Goal: Information Seeking & Learning: Learn about a topic

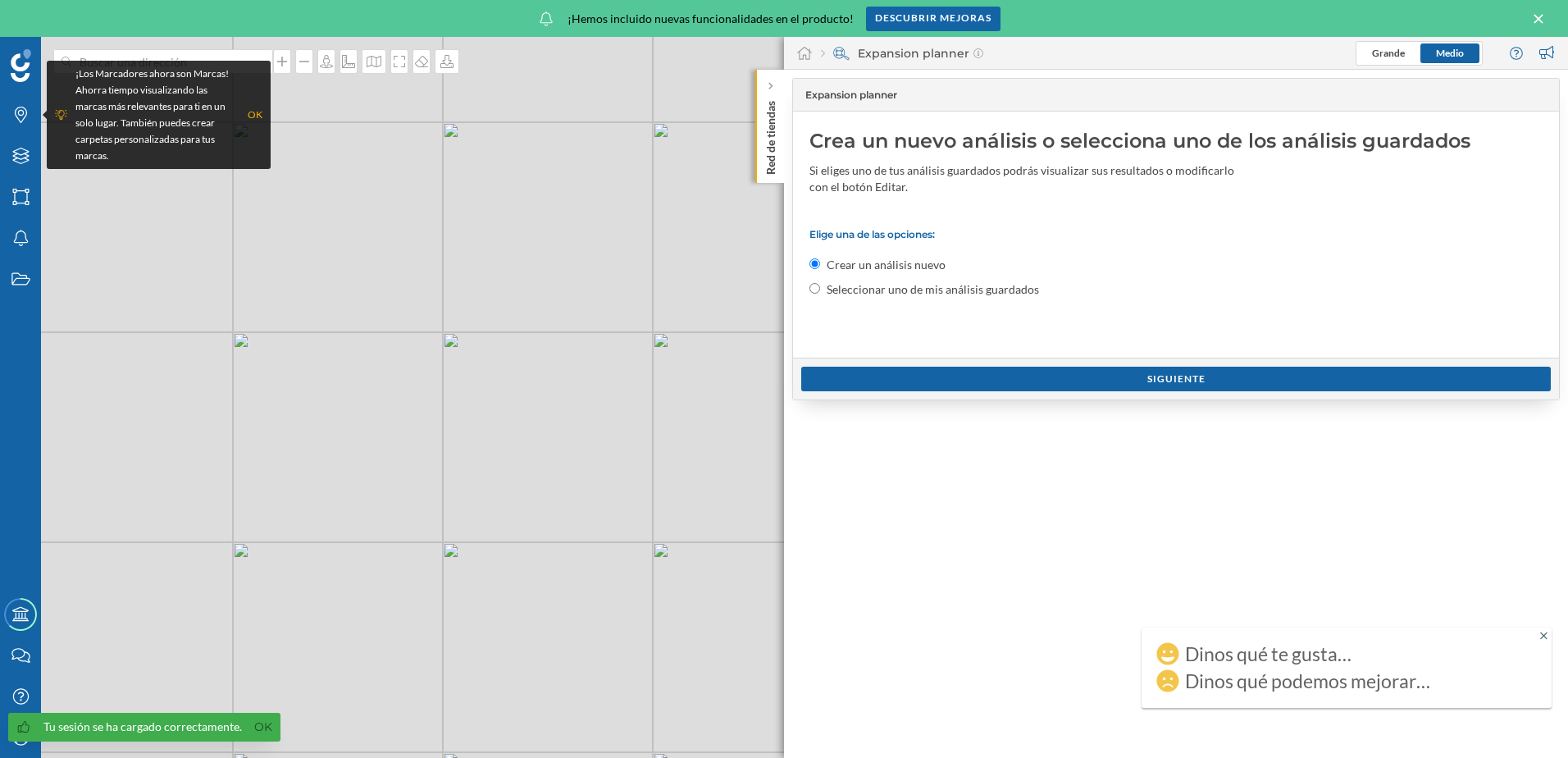
click at [646, 362] on div "© Mapbox © OpenStreetMap Improve this map" at bounding box center [784, 397] width 1568 height 721
click at [255, 111] on div "OK" at bounding box center [254, 114] width 14 height 16
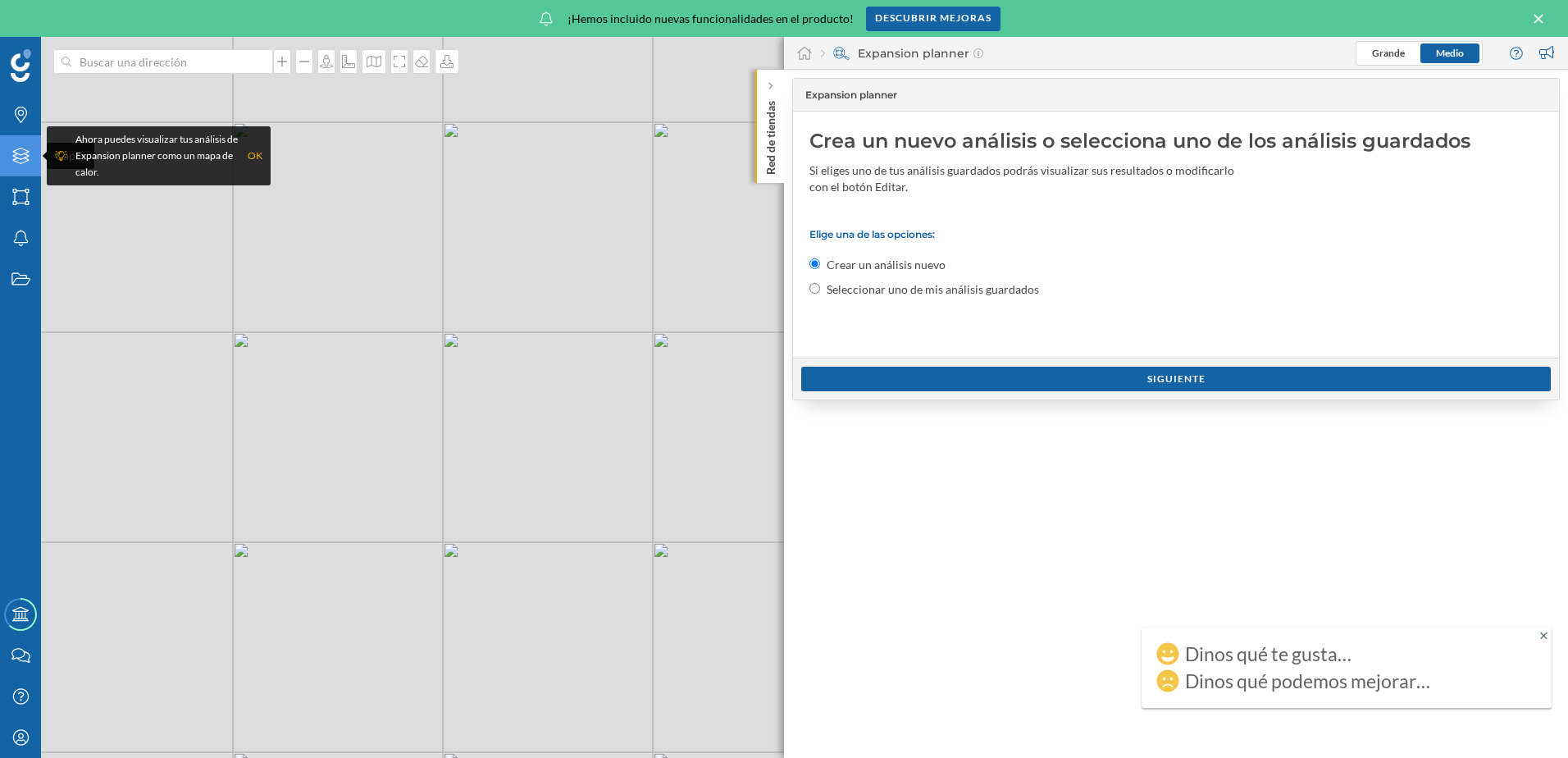
click at [15, 158] on icon "Capas" at bounding box center [21, 155] width 20 height 16
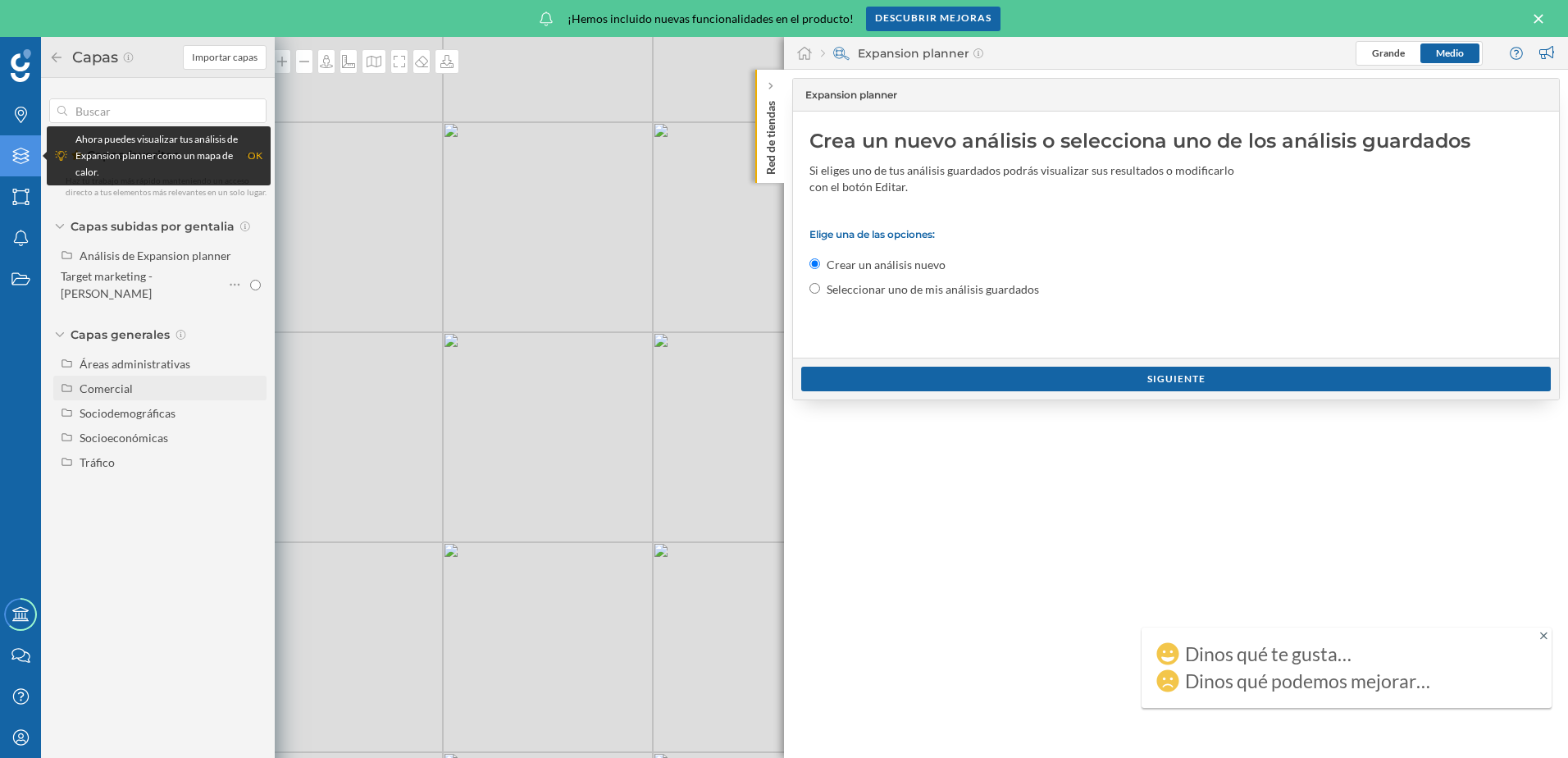
click at [186, 379] on div "Comercial" at bounding box center [170, 388] width 181 height 17
click at [158, 400] on div "Marcadores comerciales" at bounding box center [142, 417] width 114 height 35
click at [250, 412] on input "Marcadores comerciales" at bounding box center [255, 418] width 11 height 11
radio input "true"
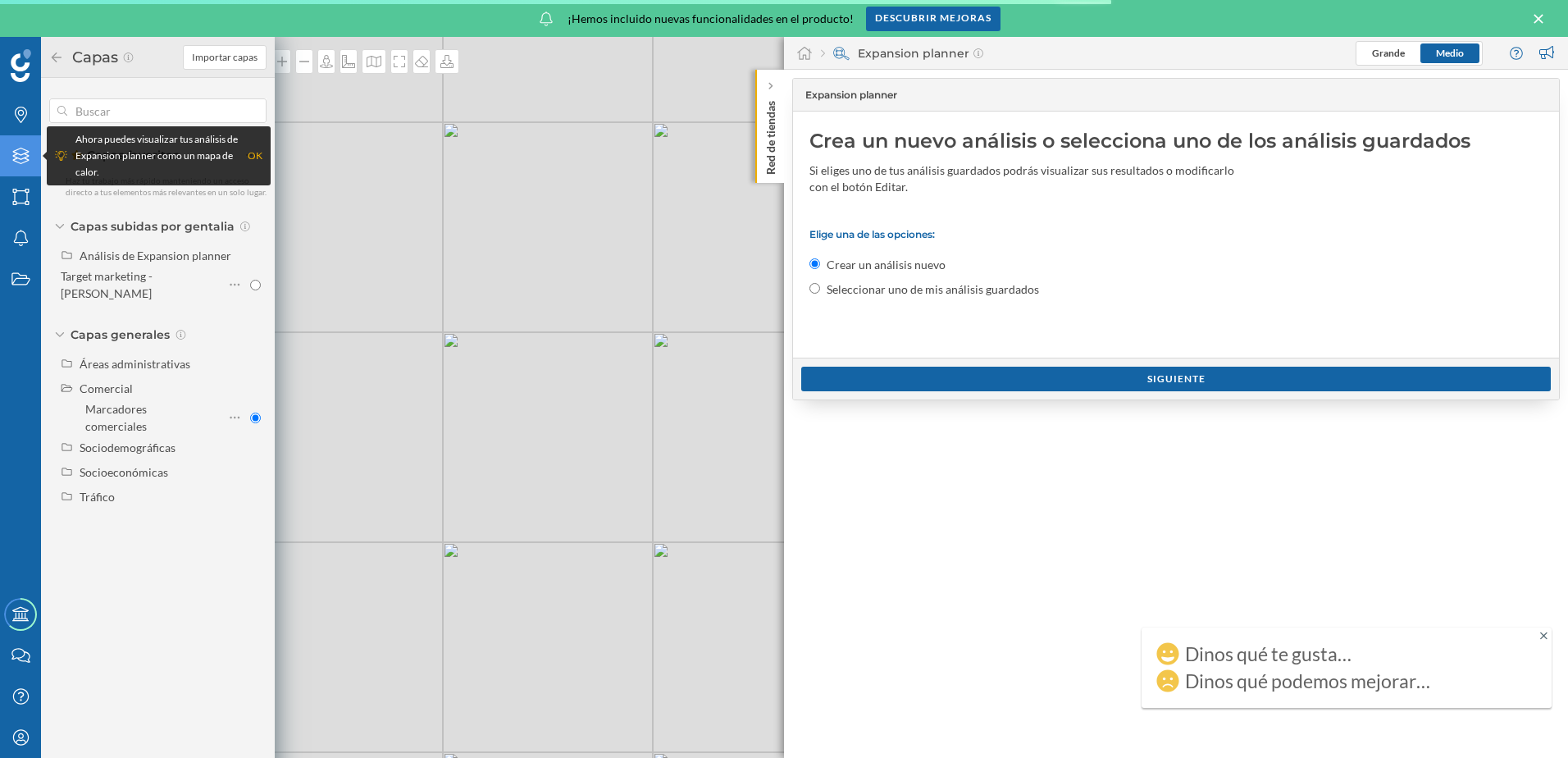
click at [487, 494] on div "© Mapbox © OpenStreetMap Improve this map" at bounding box center [784, 397] width 1568 height 721
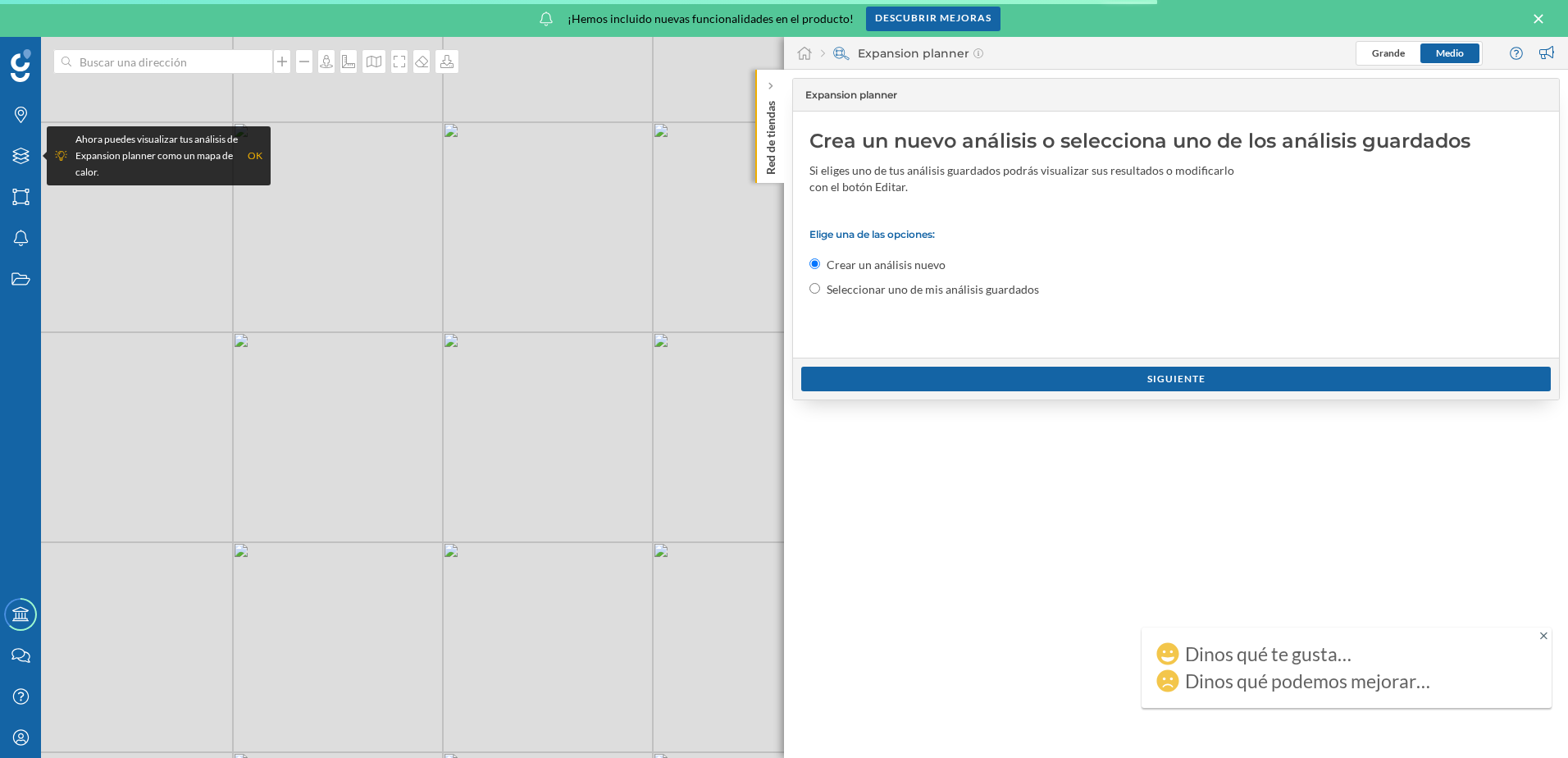
click at [487, 494] on div "© Mapbox © OpenStreetMap Improve this map" at bounding box center [784, 397] width 1568 height 721
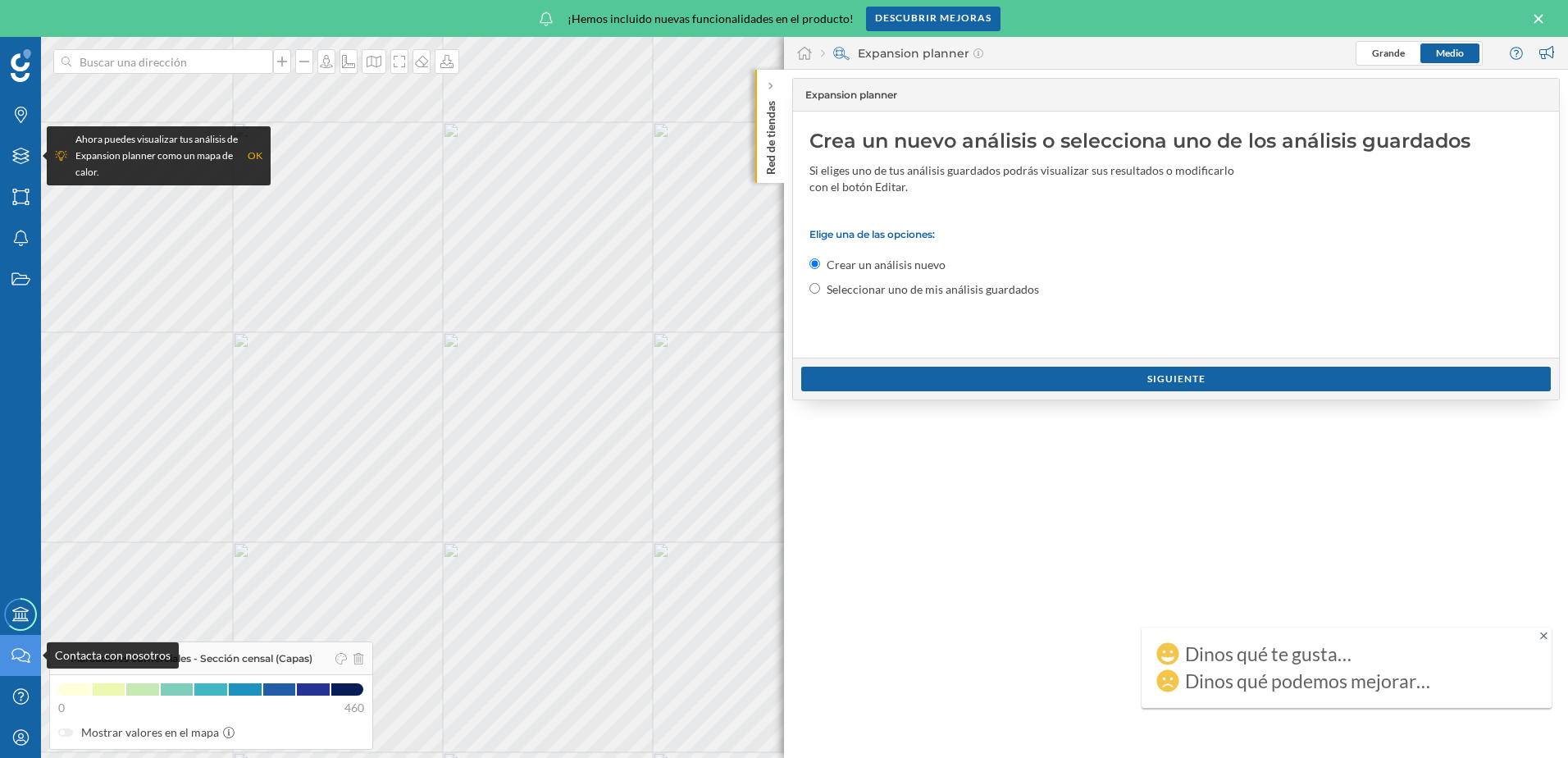
click at [22, 657] on icon "Contacta con nosotros" at bounding box center [21, 655] width 20 height 16
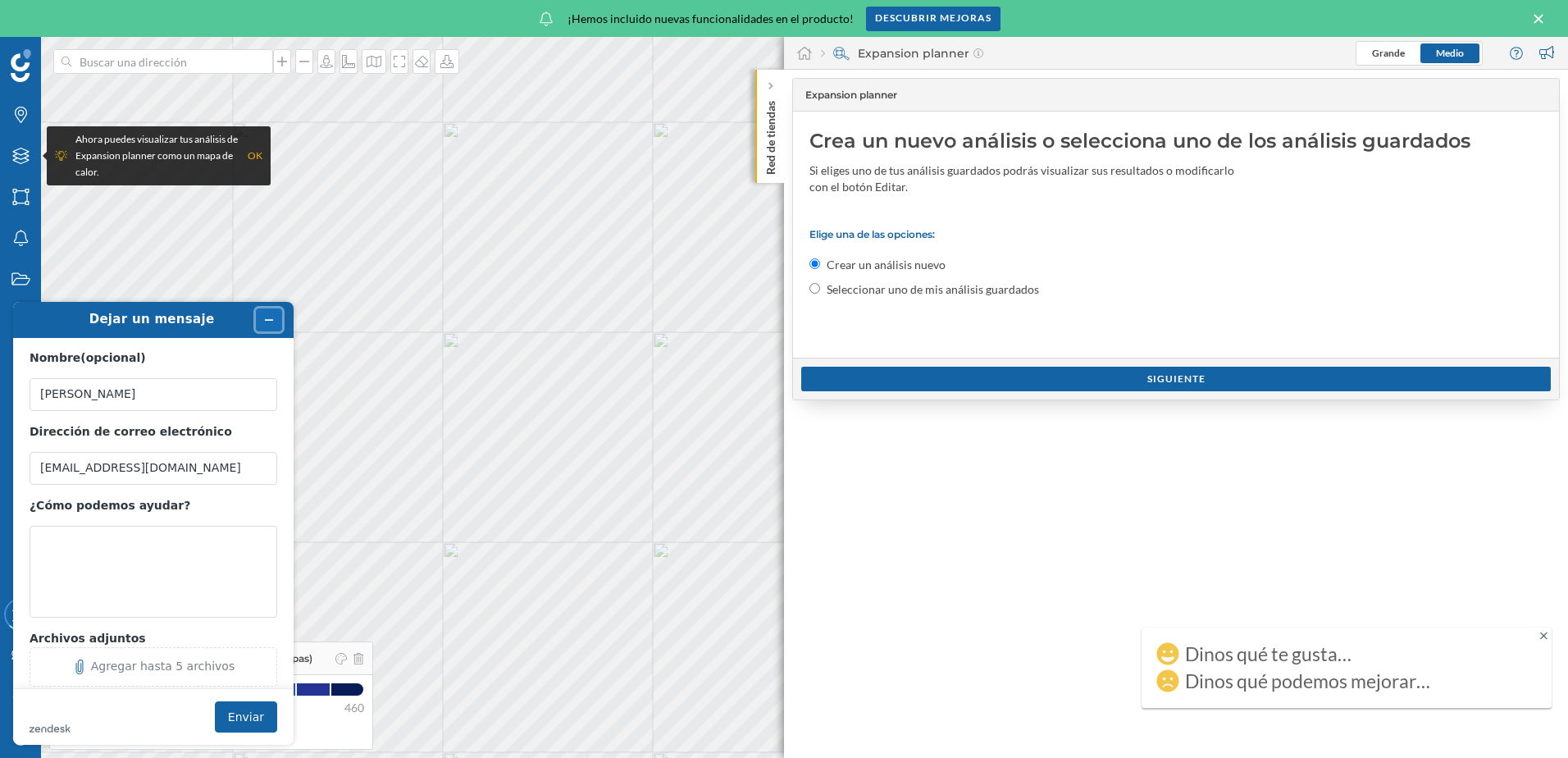
click at [269, 316] on icon "Minimizar widget" at bounding box center [269, 320] width 12 height 12
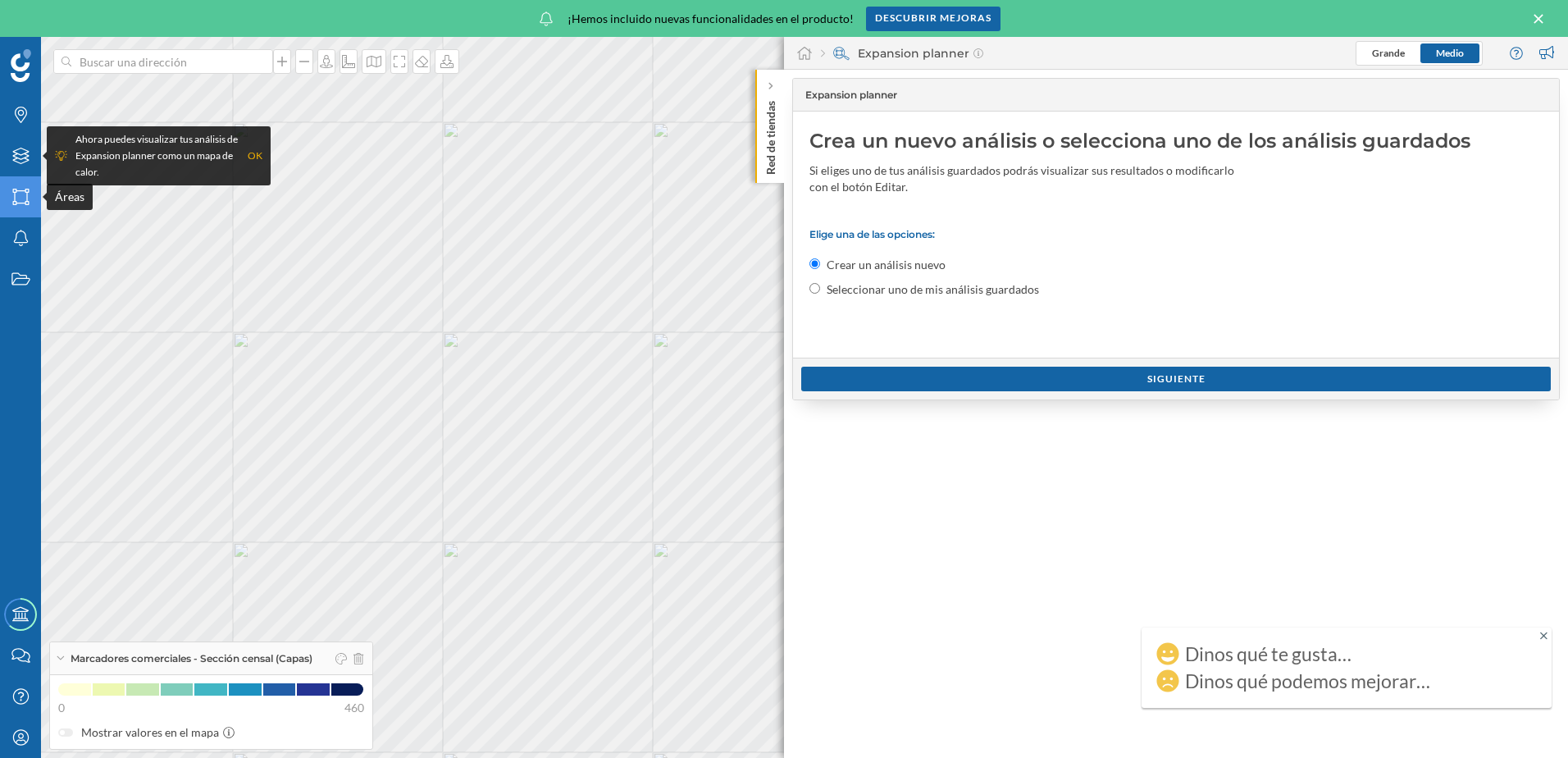
click at [17, 199] on icon "Áreas" at bounding box center [21, 196] width 20 height 16
click at [188, 61] on input at bounding box center [163, 61] width 184 height 25
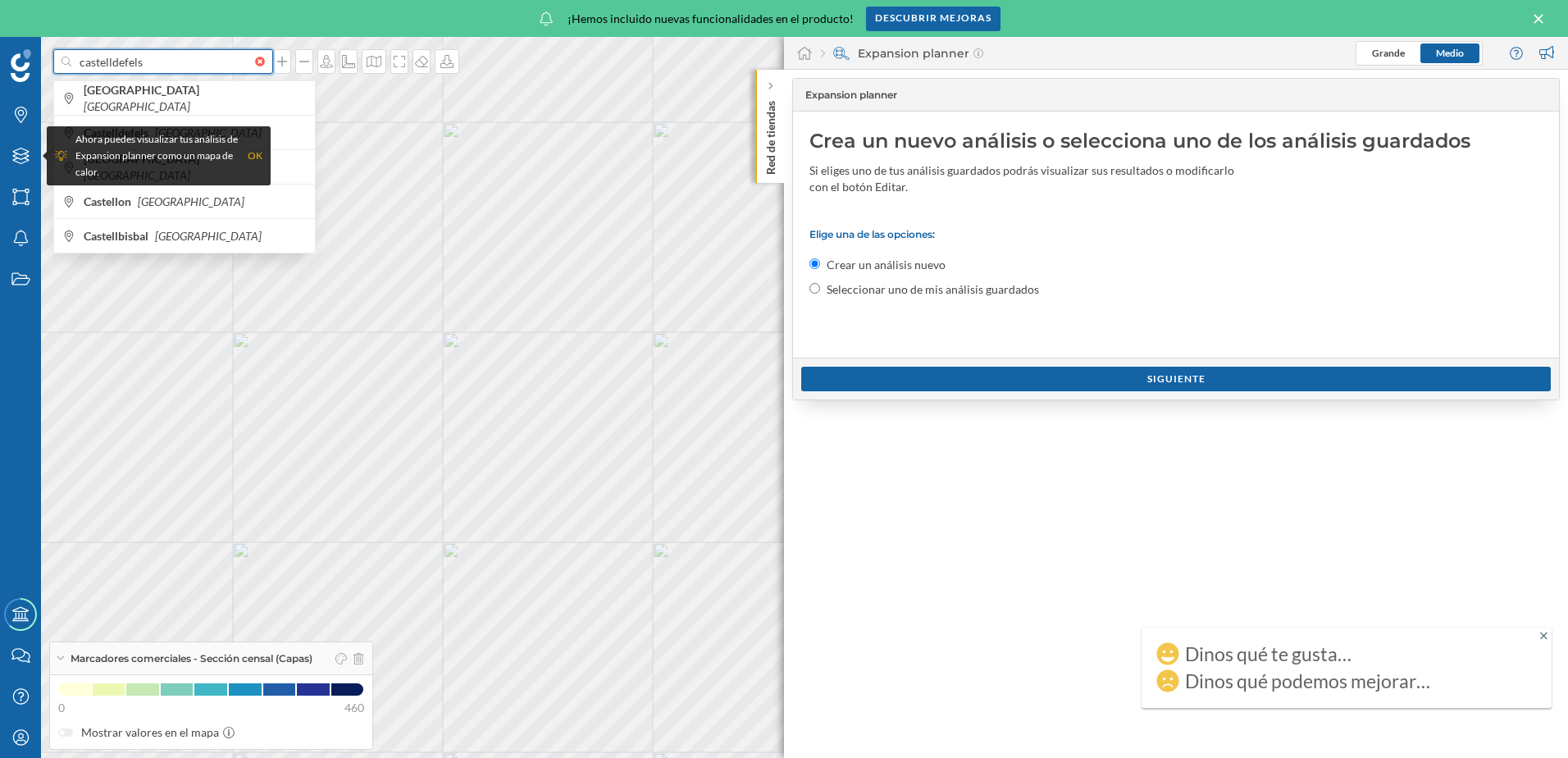
type input "castelldefels"
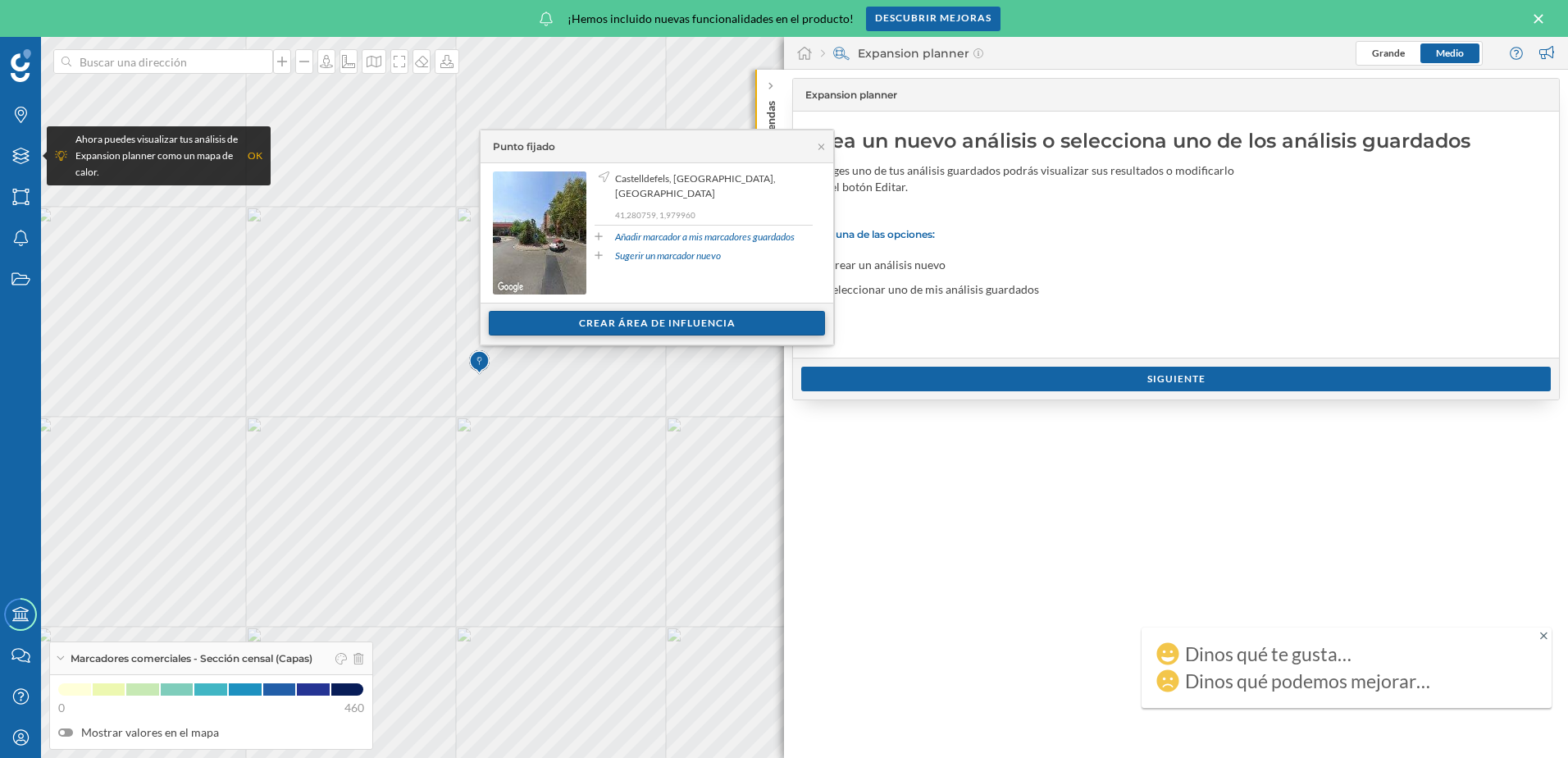
click at [634, 325] on div "Crear área de influencia" at bounding box center [657, 323] width 336 height 25
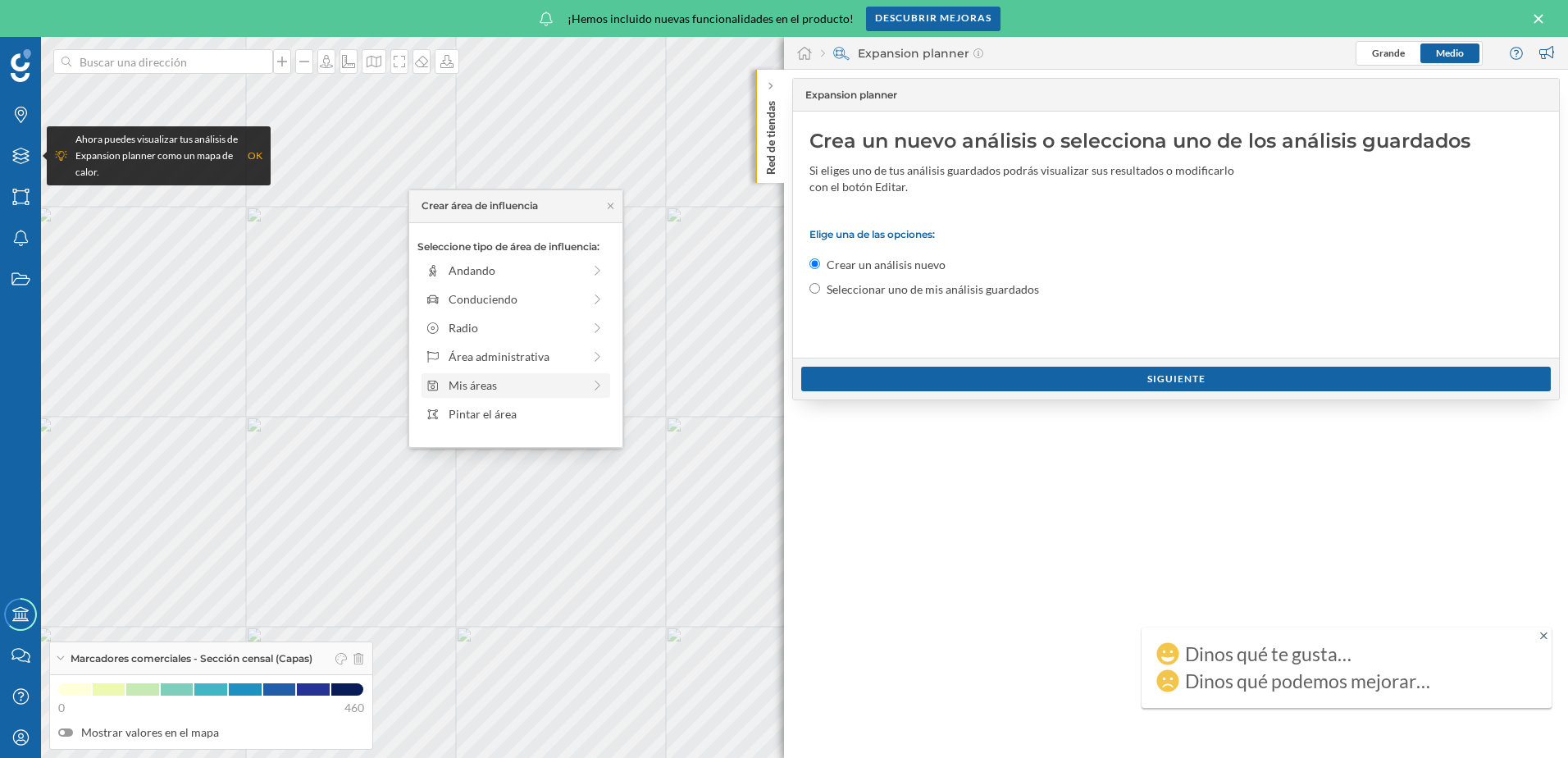
click at [605, 379] on div "Mis áreas" at bounding box center [516, 385] width 189 height 25
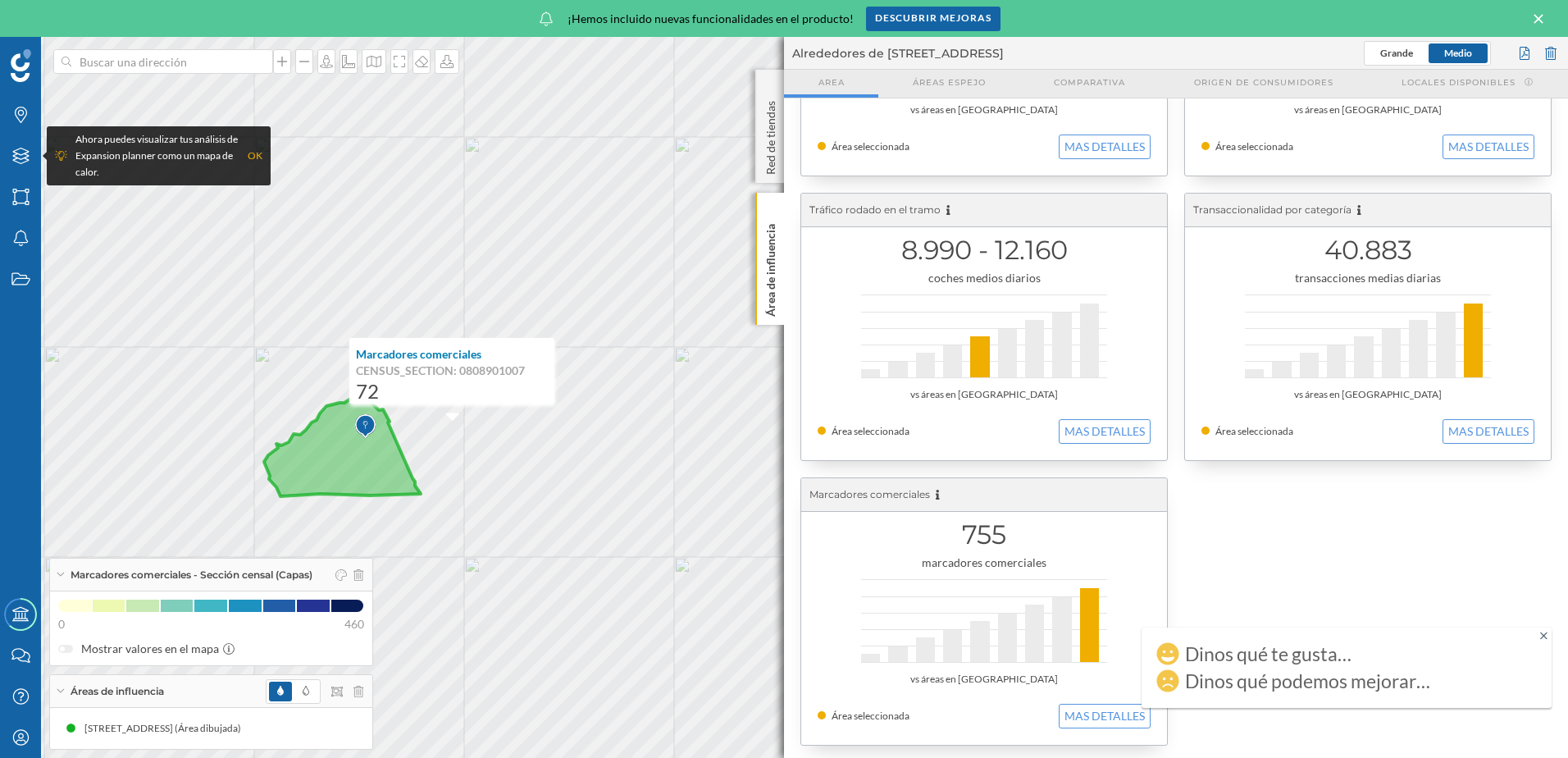
scroll to position [495, 0]
click at [373, 451] on icon at bounding box center [342, 444] width 157 height 104
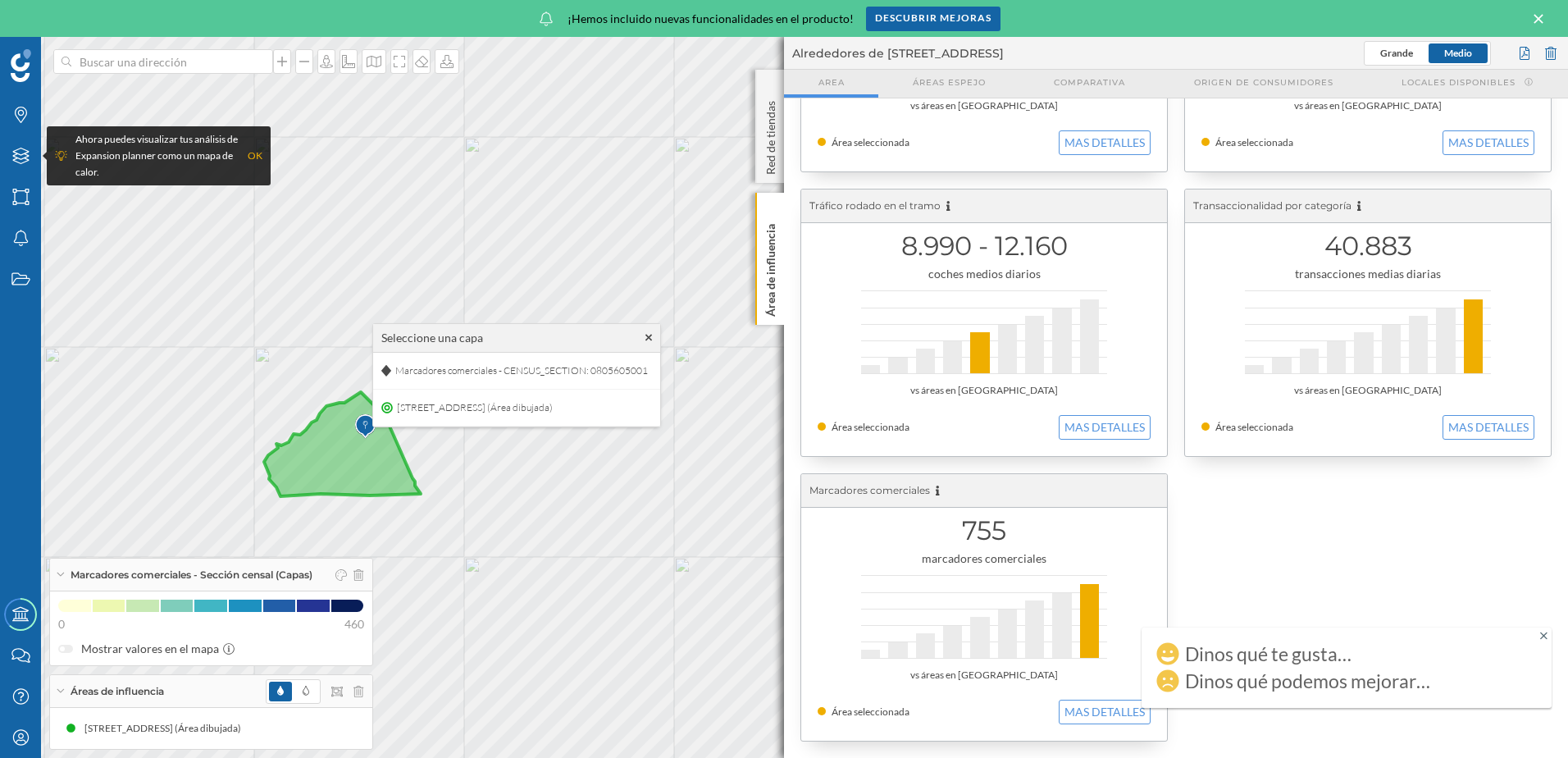
click at [373, 451] on icon at bounding box center [342, 444] width 157 height 104
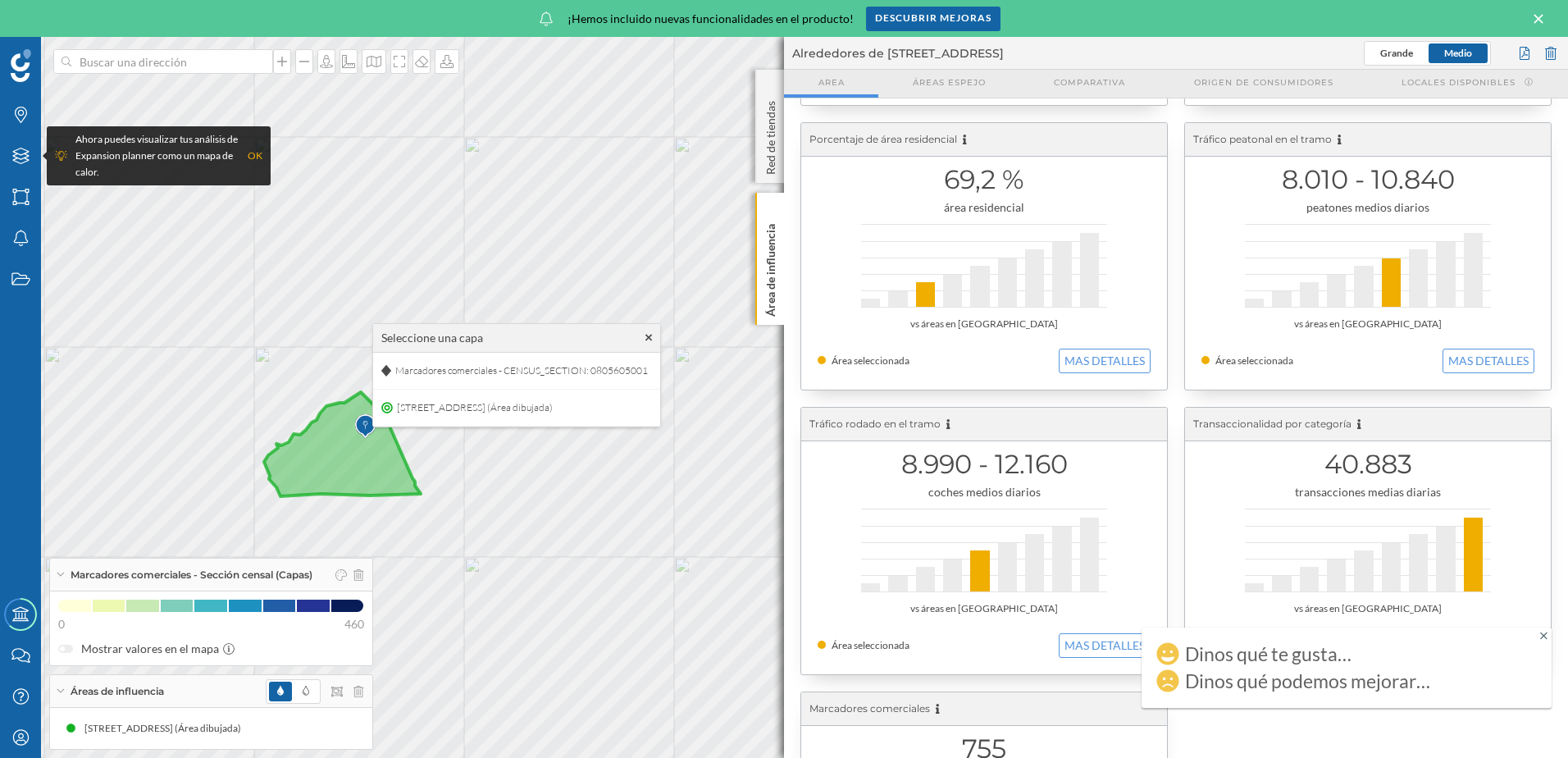
scroll to position [249, 0]
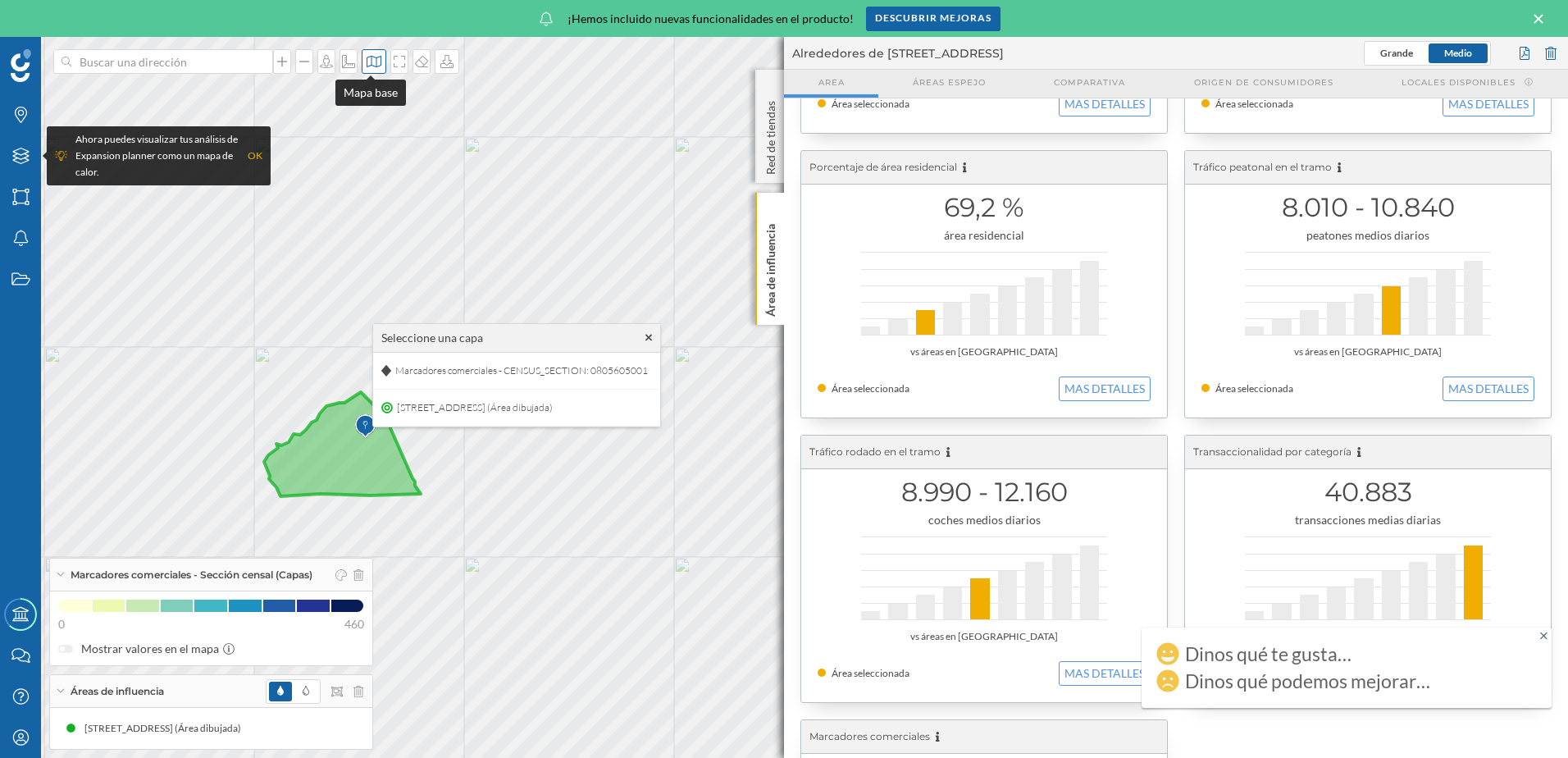
click at [364, 69] on div at bounding box center [374, 61] width 25 height 25
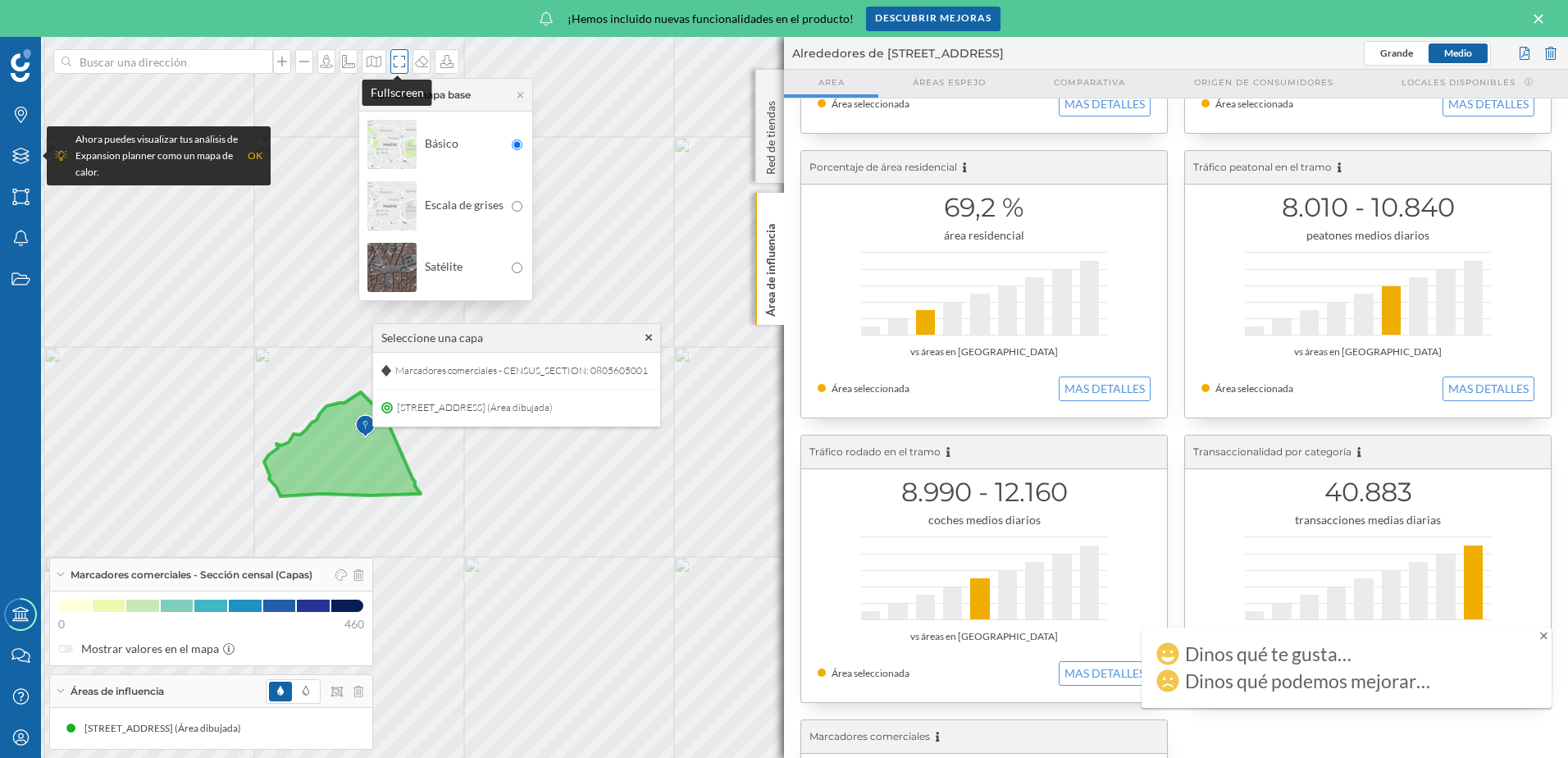
click at [394, 63] on icon at bounding box center [399, 61] width 16 height 13
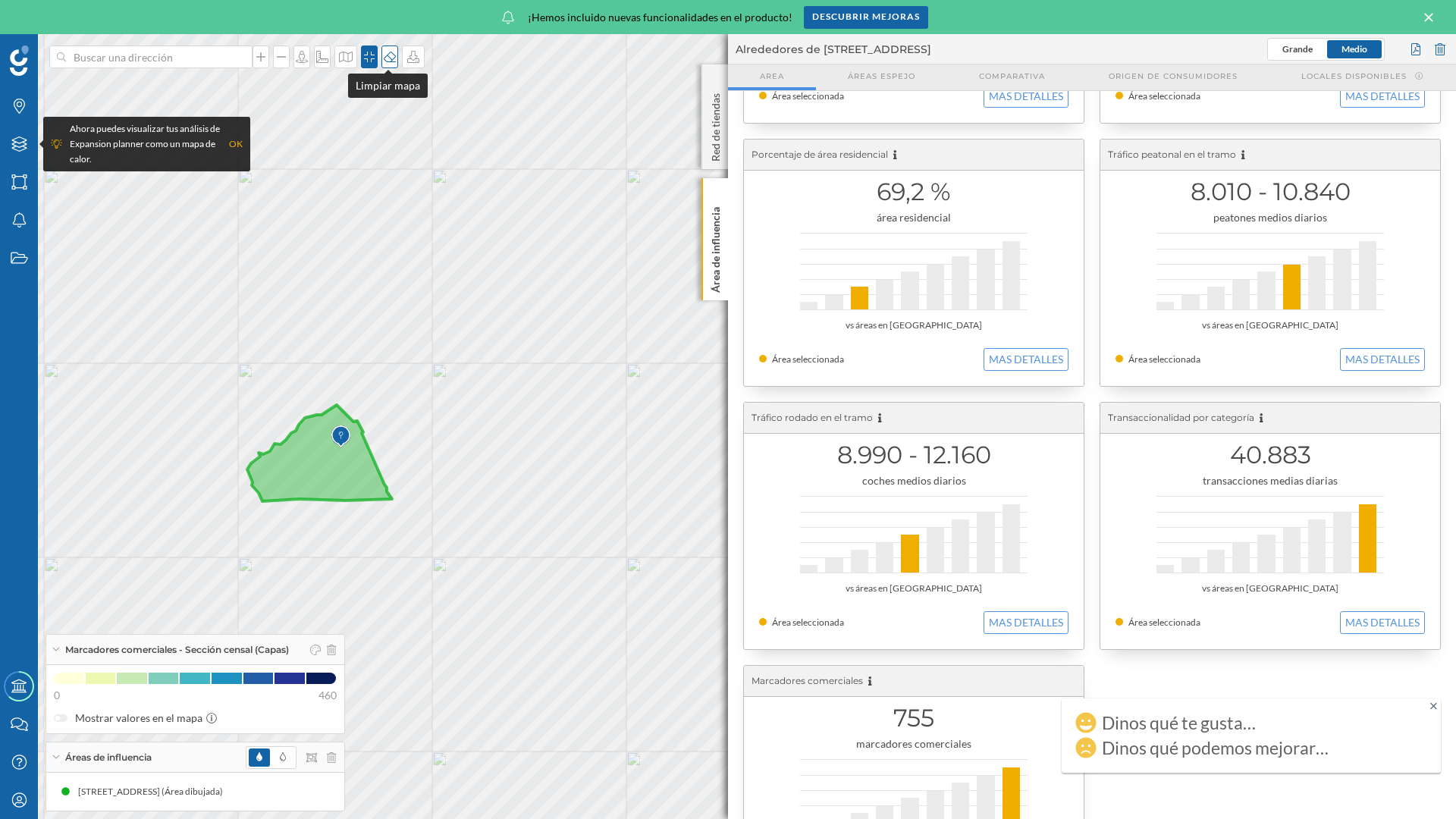
click at [382, 60] on icon at bounding box center [389, 56] width 15 height 12
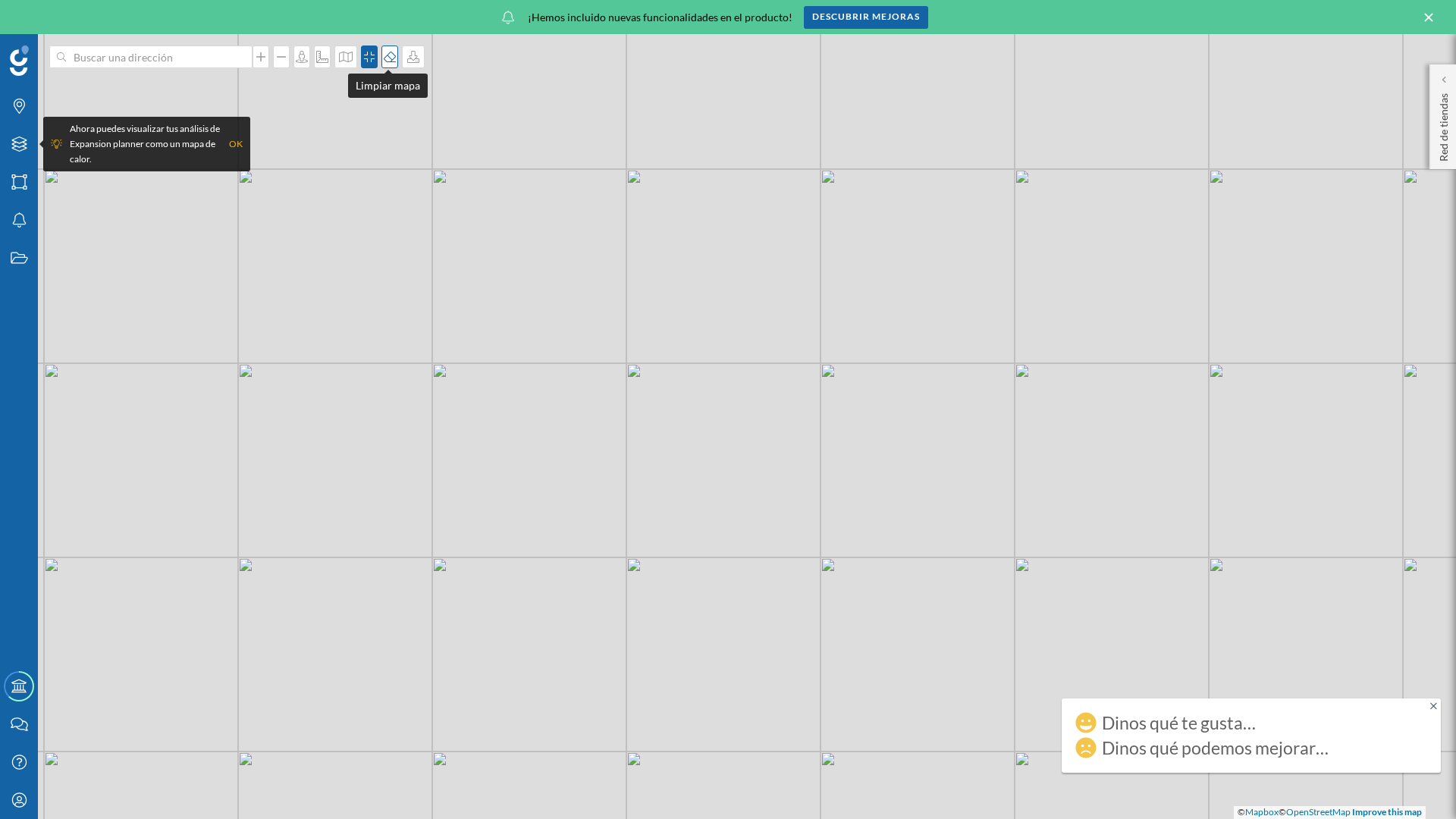
click at [389, 52] on icon at bounding box center [389, 56] width 15 height 12
click at [366, 53] on icon at bounding box center [369, 56] width 15 height 12
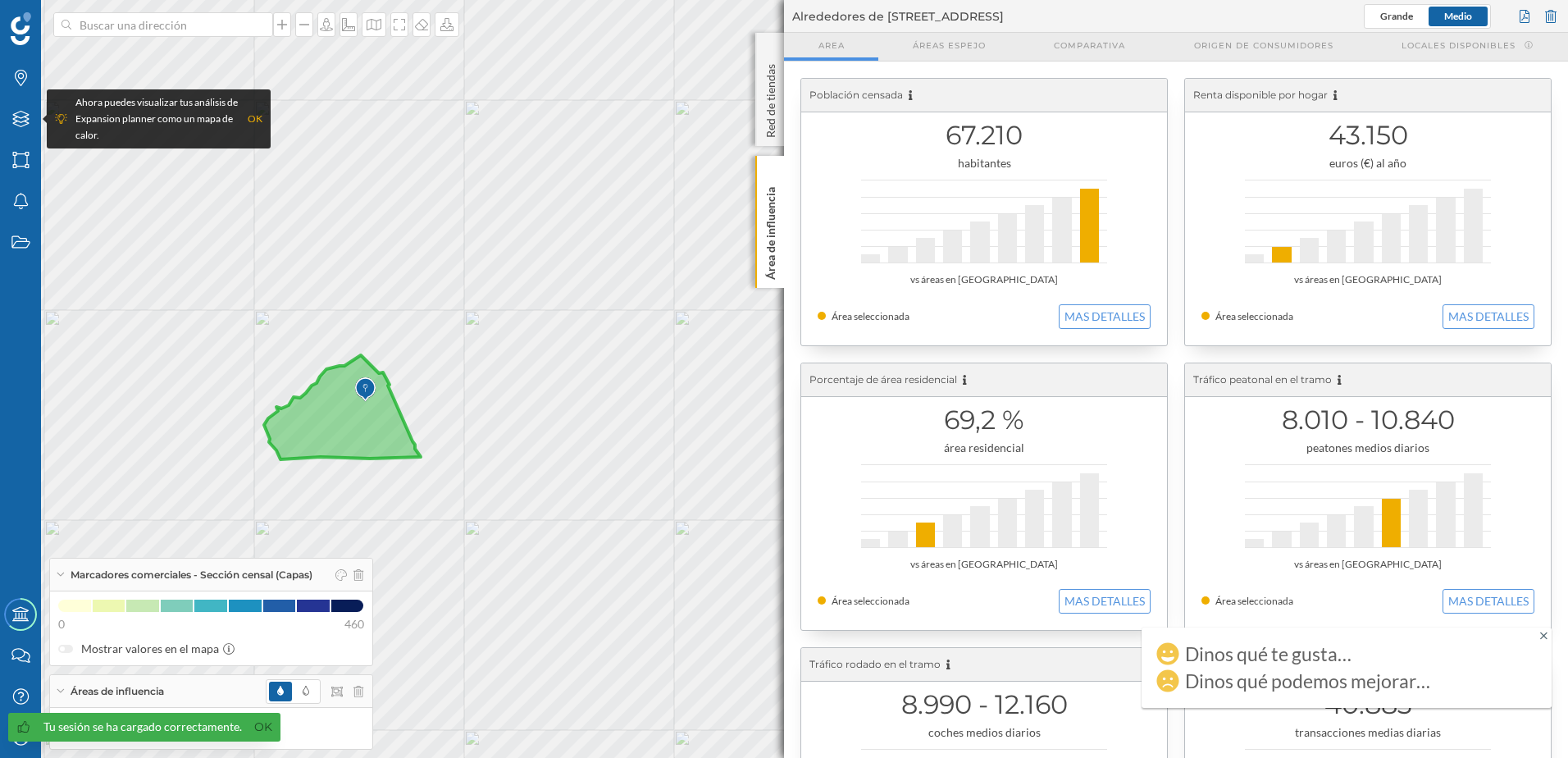
drag, startPoint x: 21, startPoint y: 0, endPoint x: 789, endPoint y: 548, distance: 943.5
click at [789, 548] on div "Población censada 67.210 habitantes vs áreas en [GEOGRAPHIC_DATA] Área seleccio…" at bounding box center [1177, 639] width 784 height 1154
click at [19, 110] on div "Capas" at bounding box center [20, 119] width 41 height 41
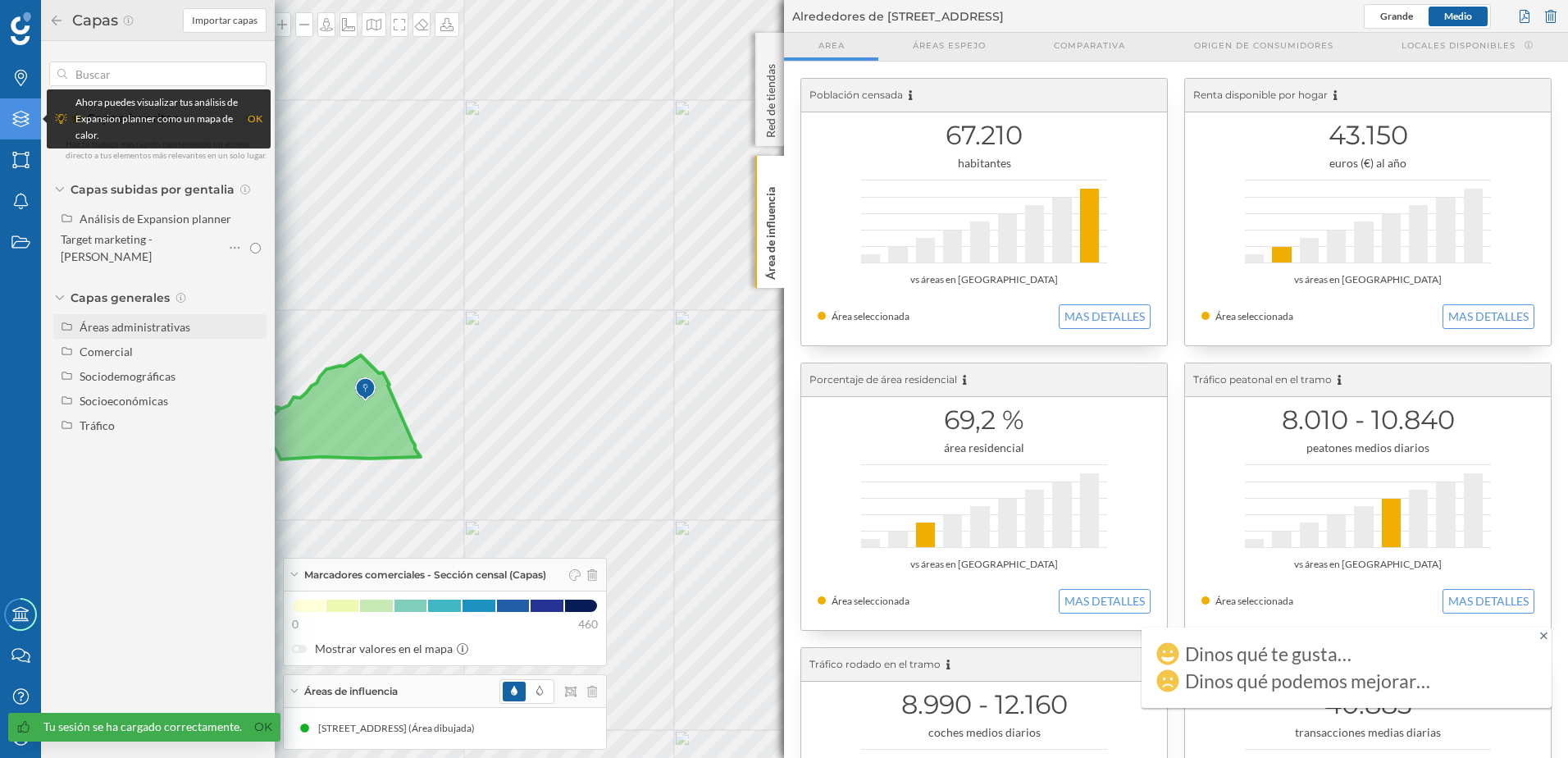
click at [108, 320] on div "Áreas administrativas" at bounding box center [135, 327] width 111 height 14
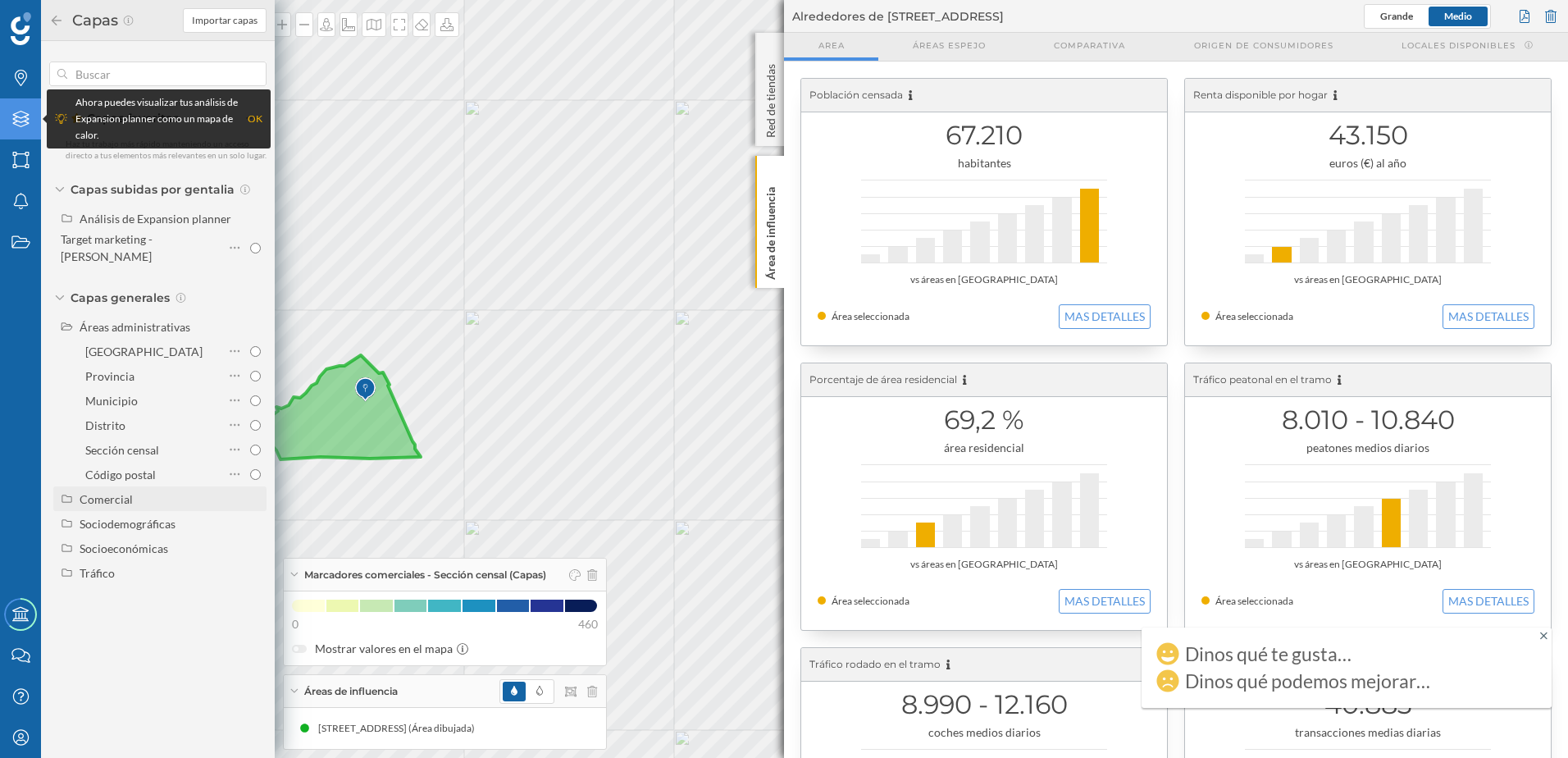
click at [116, 492] on div "Comercial" at bounding box center [106, 499] width 53 height 14
click at [134, 551] on div "Sociodemográficas" at bounding box center [127, 558] width 96 height 14
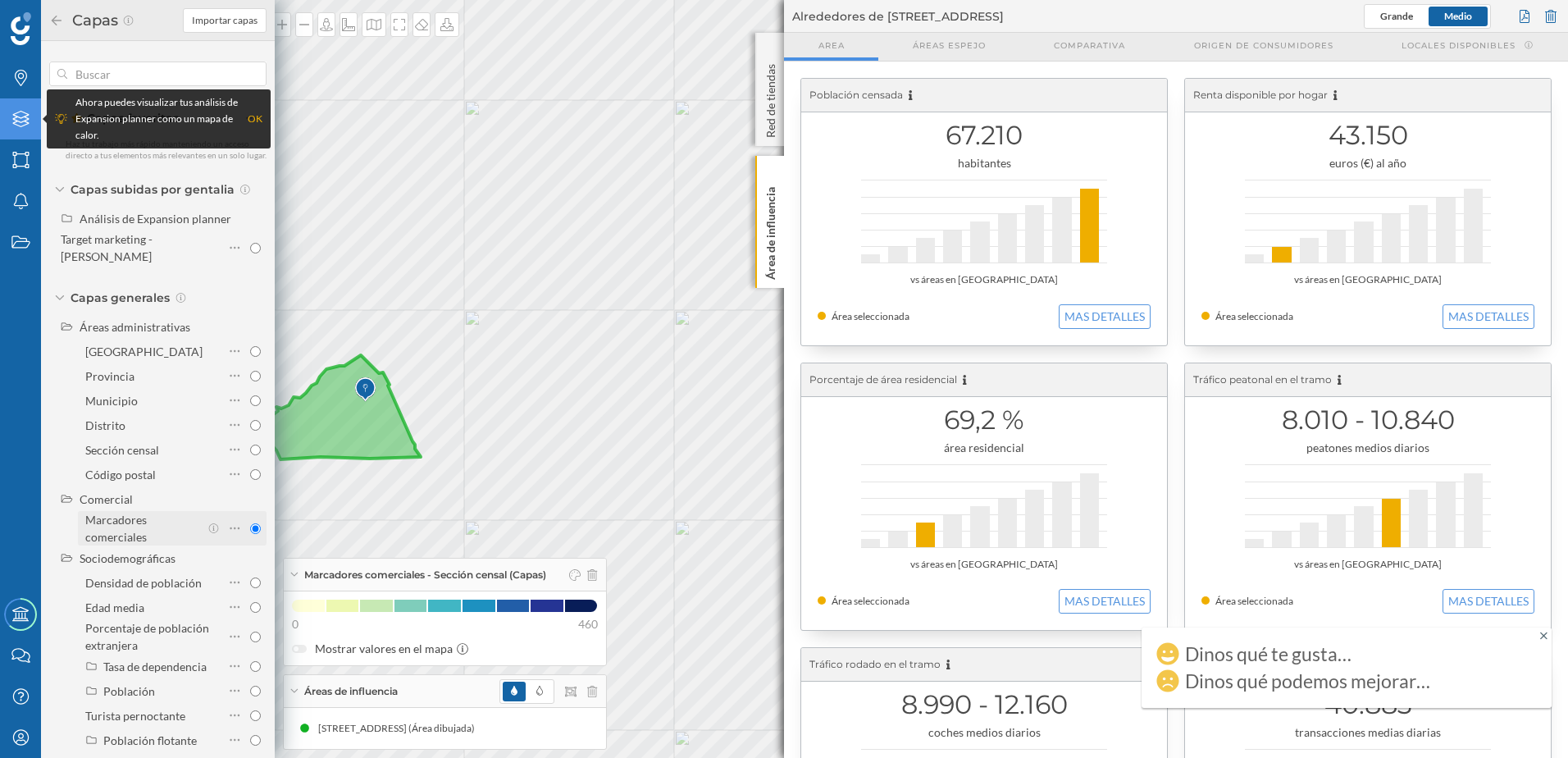
scroll to position [69, 0]
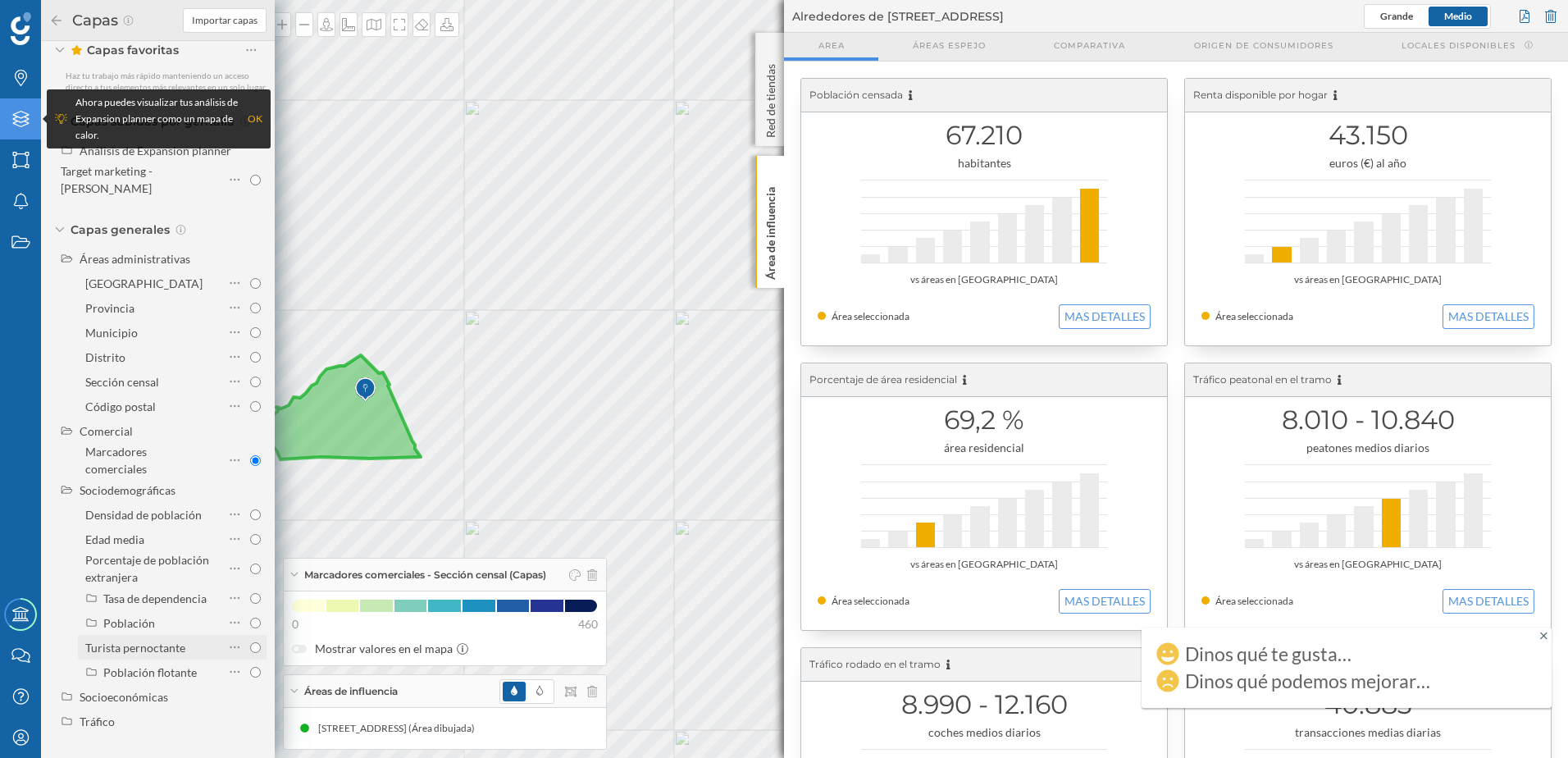
click at [172, 656] on div "Turista pernoctante" at bounding box center [152, 647] width 135 height 17
click at [250, 653] on input "Turista pernoctante" at bounding box center [255, 647] width 11 height 11
radio input "true"
click at [356, 405] on img at bounding box center [365, 389] width 20 height 33
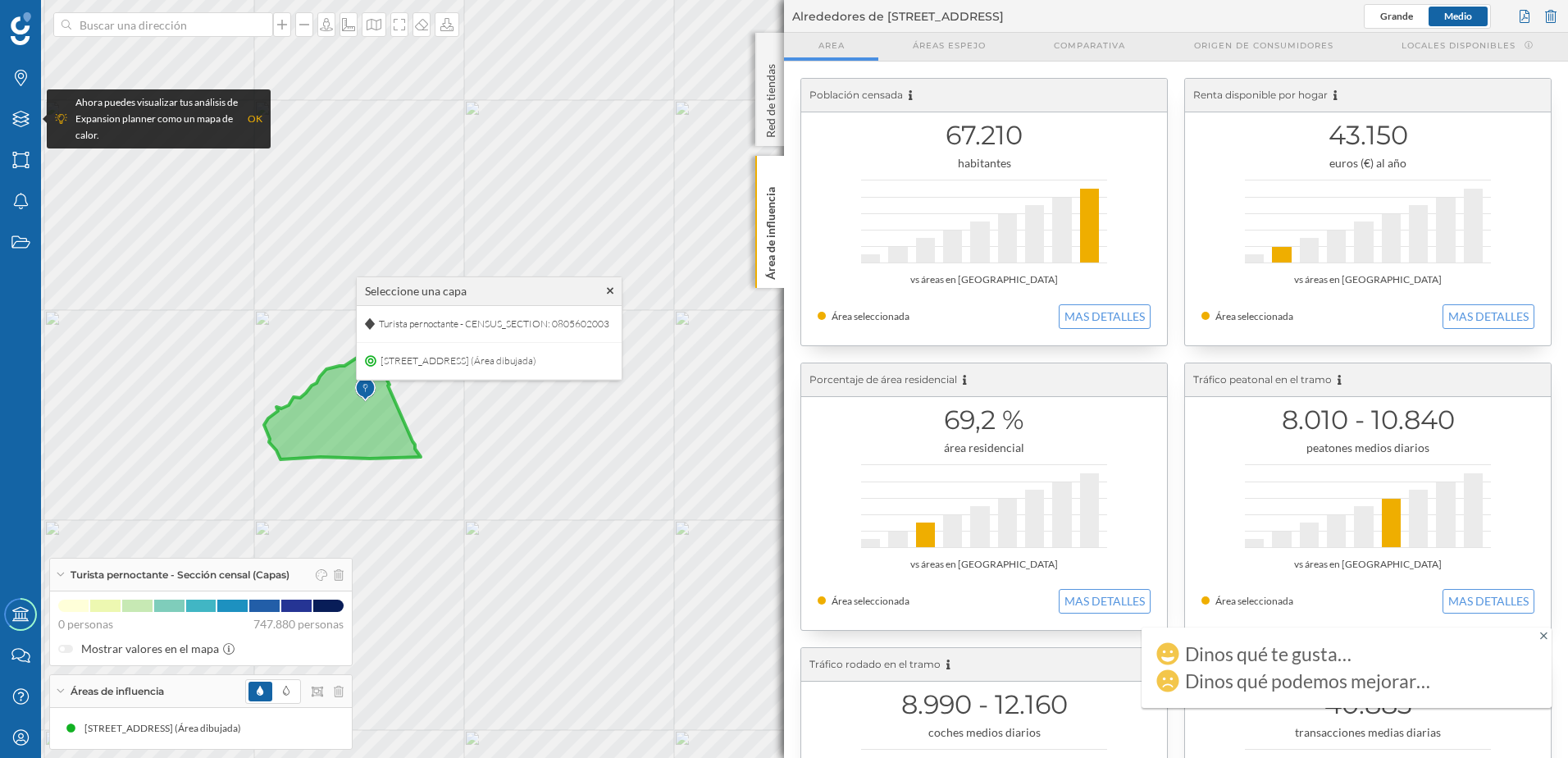
click at [356, 405] on img at bounding box center [365, 389] width 20 height 33
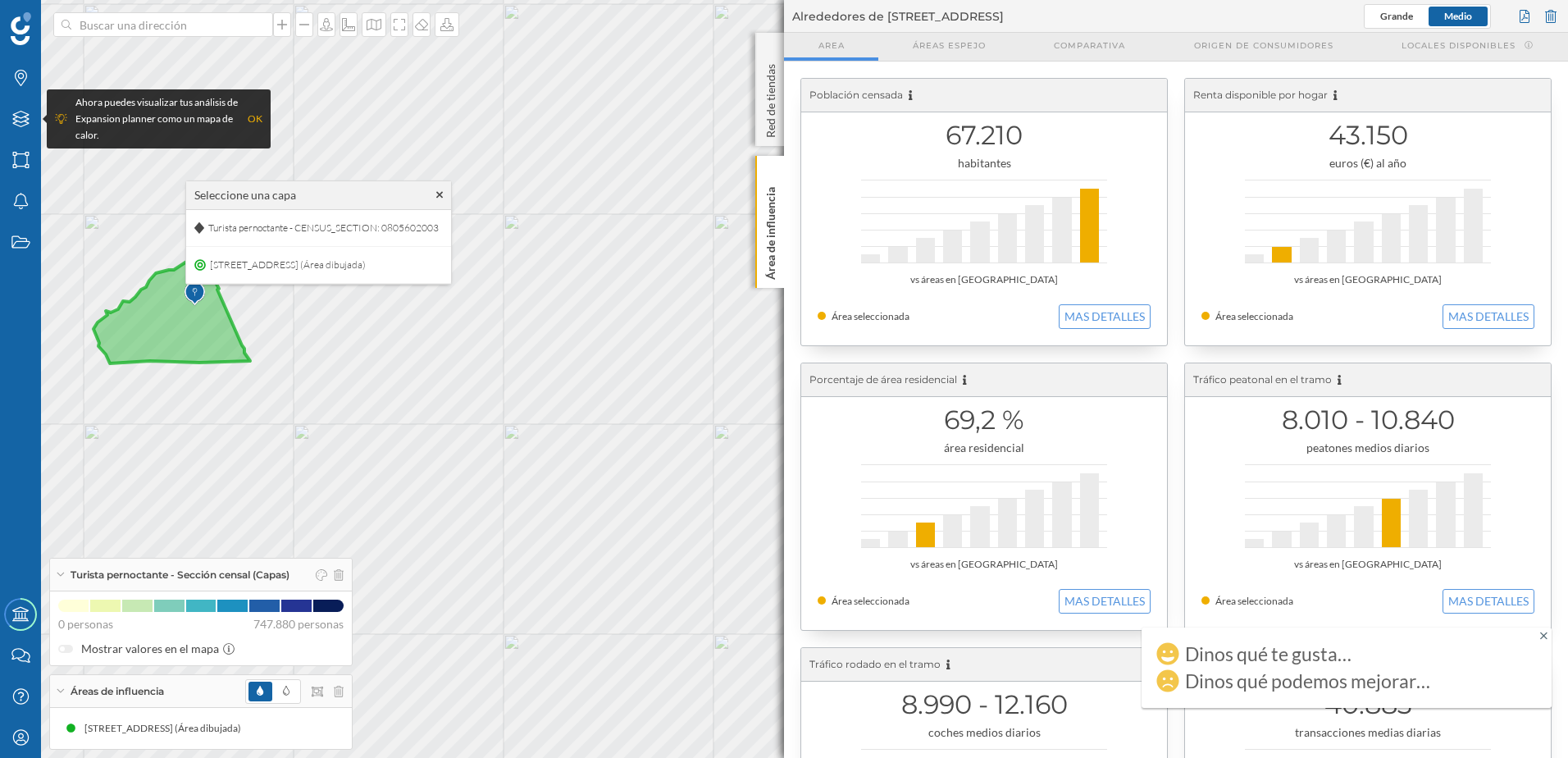
click at [186, 318] on icon at bounding box center [171, 311] width 157 height 104
click at [193, 331] on icon at bounding box center [171, 311] width 157 height 104
click at [208, 317] on icon at bounding box center [171, 311] width 157 height 104
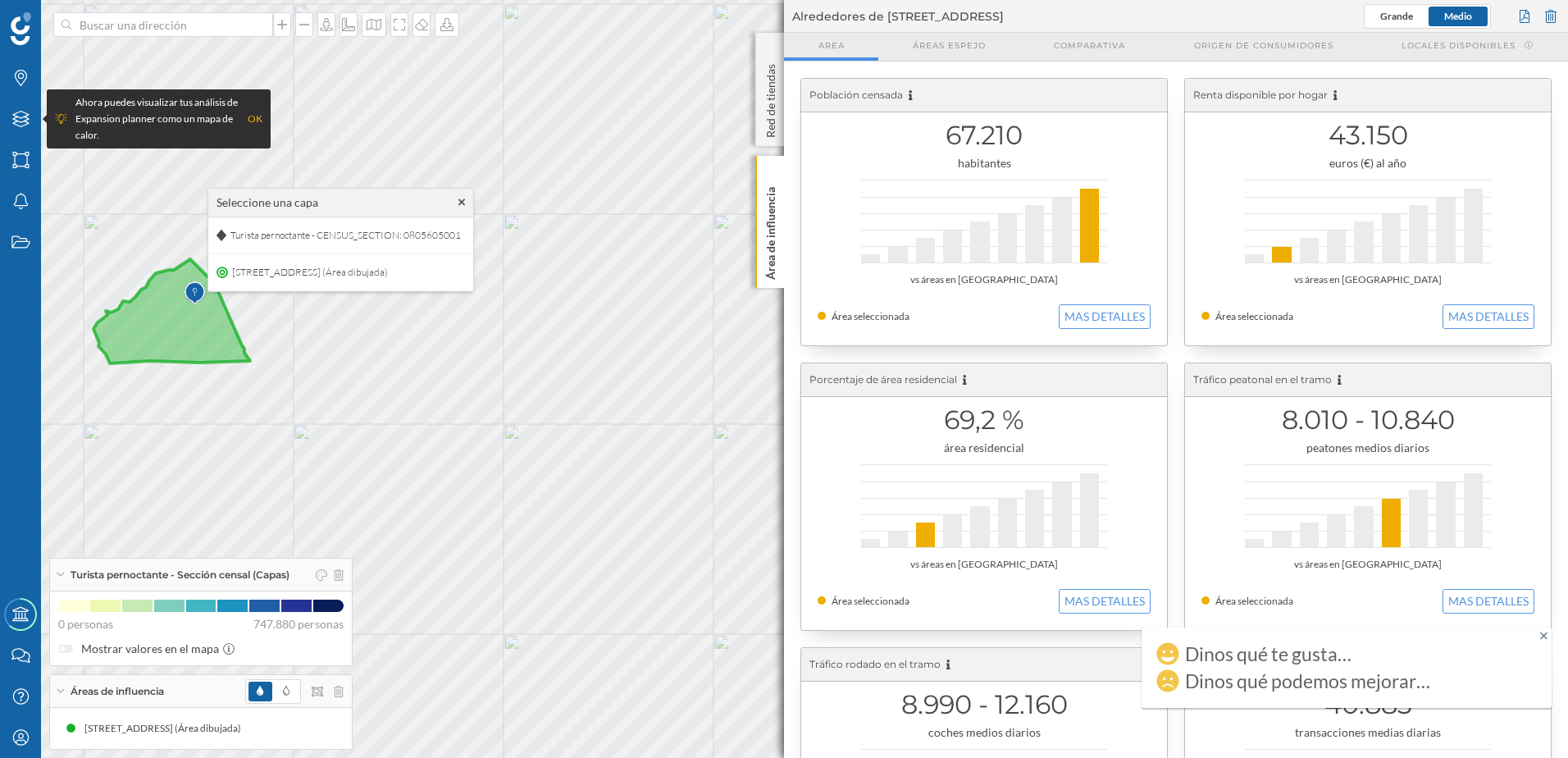
click at [208, 317] on icon at bounding box center [171, 311] width 157 height 104
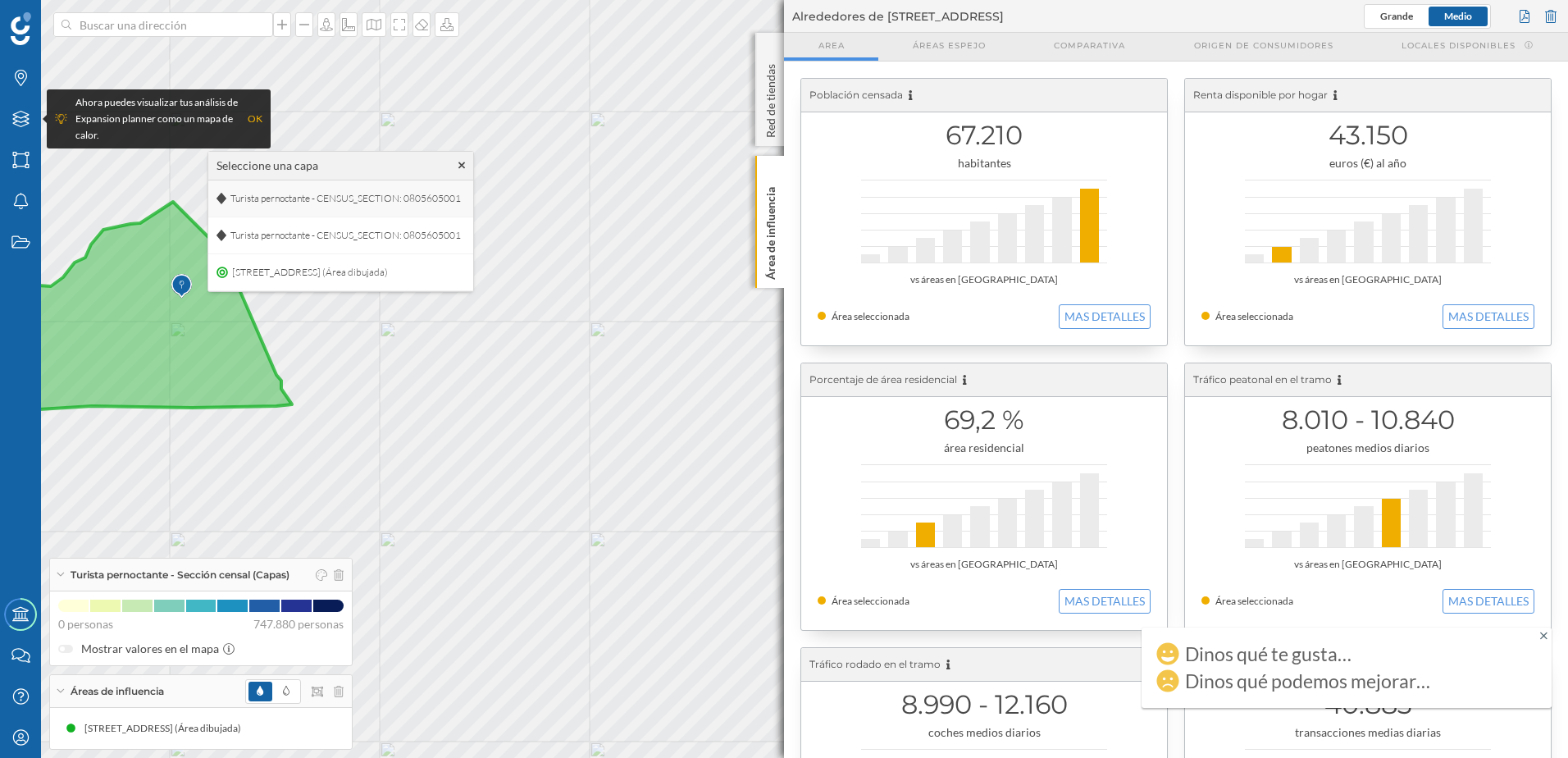
click at [424, 194] on span "Turista pernoctante - CENSUS_SECTION: 0805605001" at bounding box center [346, 198] width 239 height 25
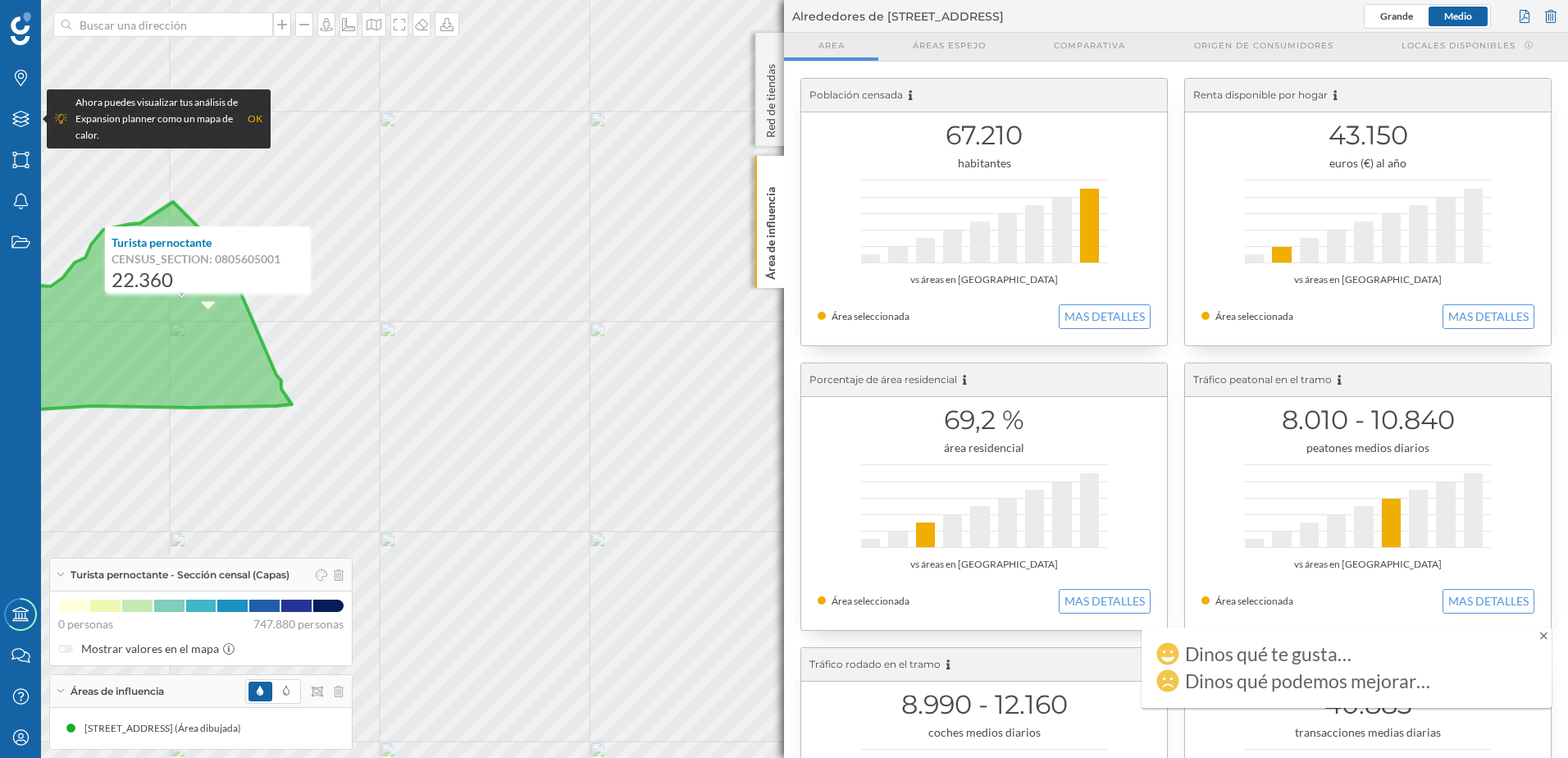
click at [239, 393] on icon at bounding box center [136, 306] width 313 height 209
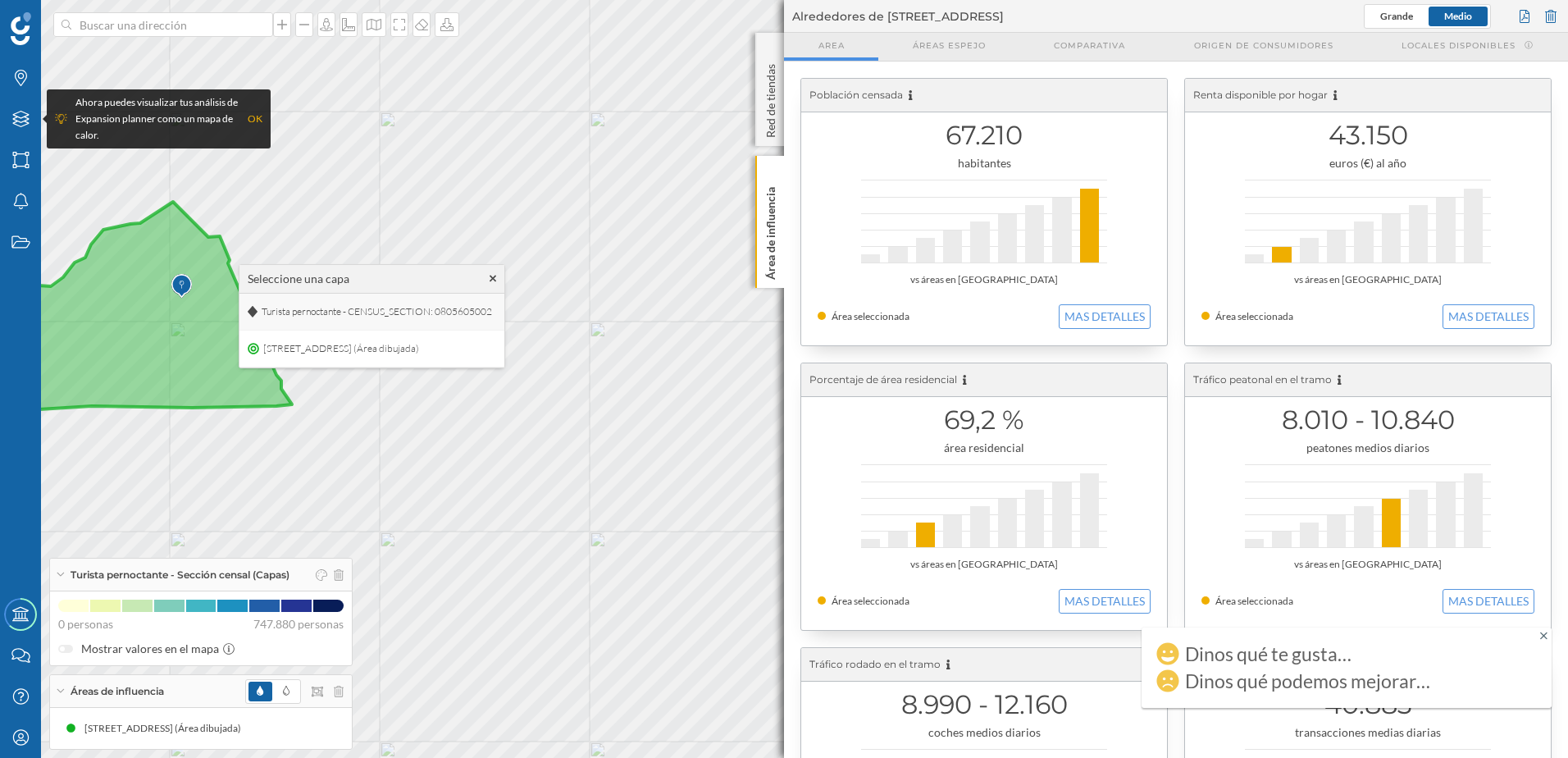
click at [339, 304] on span "Turista pernoctante - CENSUS_SECTION: 0805605002" at bounding box center [377, 311] width 239 height 25
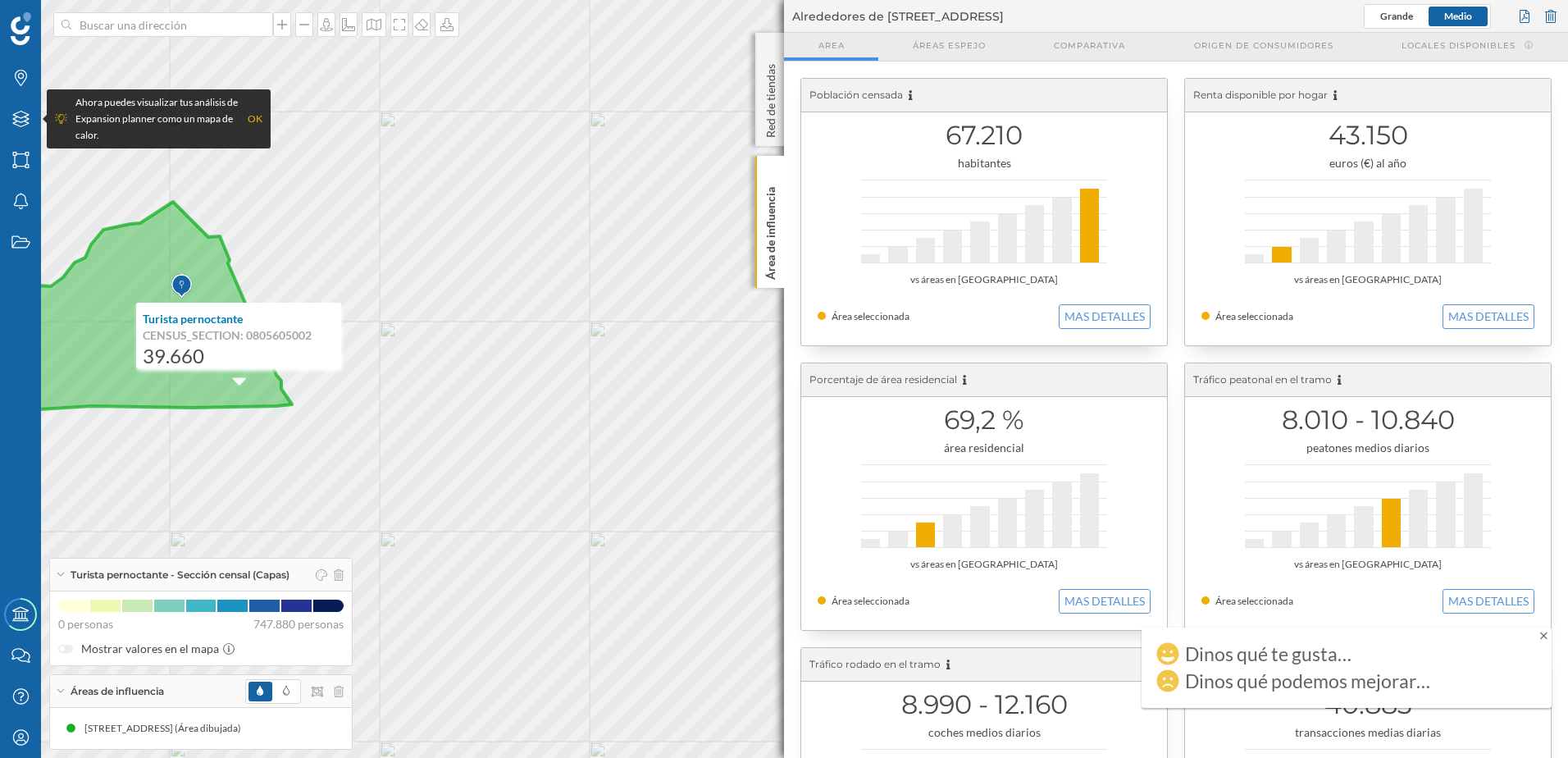
click at [167, 397] on icon at bounding box center [136, 306] width 313 height 209
click at [209, 325] on span "Turista pernoctante - CENSUS_SECTION: 0805605003" at bounding box center [306, 315] width 239 height 25
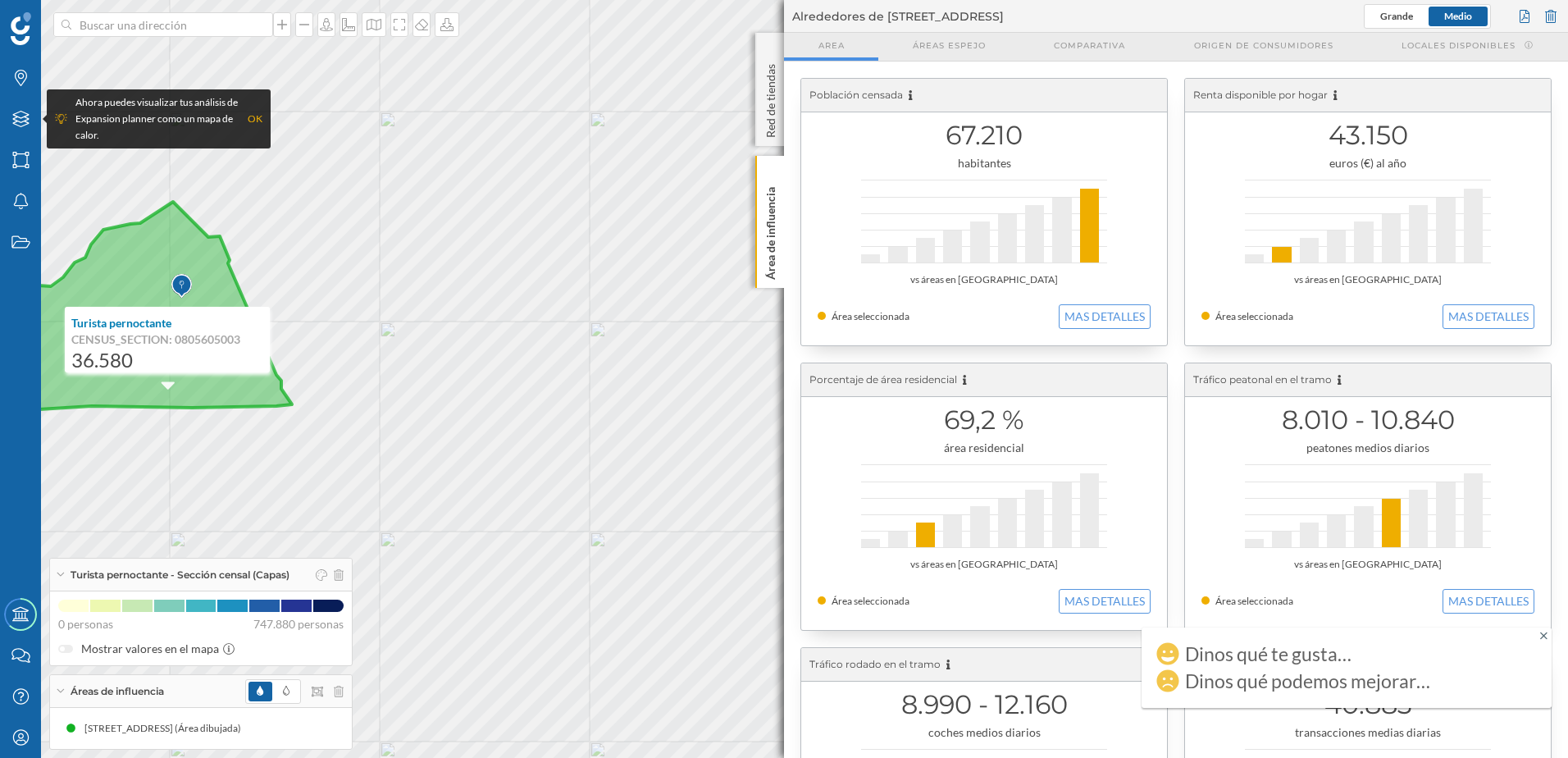
click at [94, 390] on icon at bounding box center [136, 306] width 313 height 209
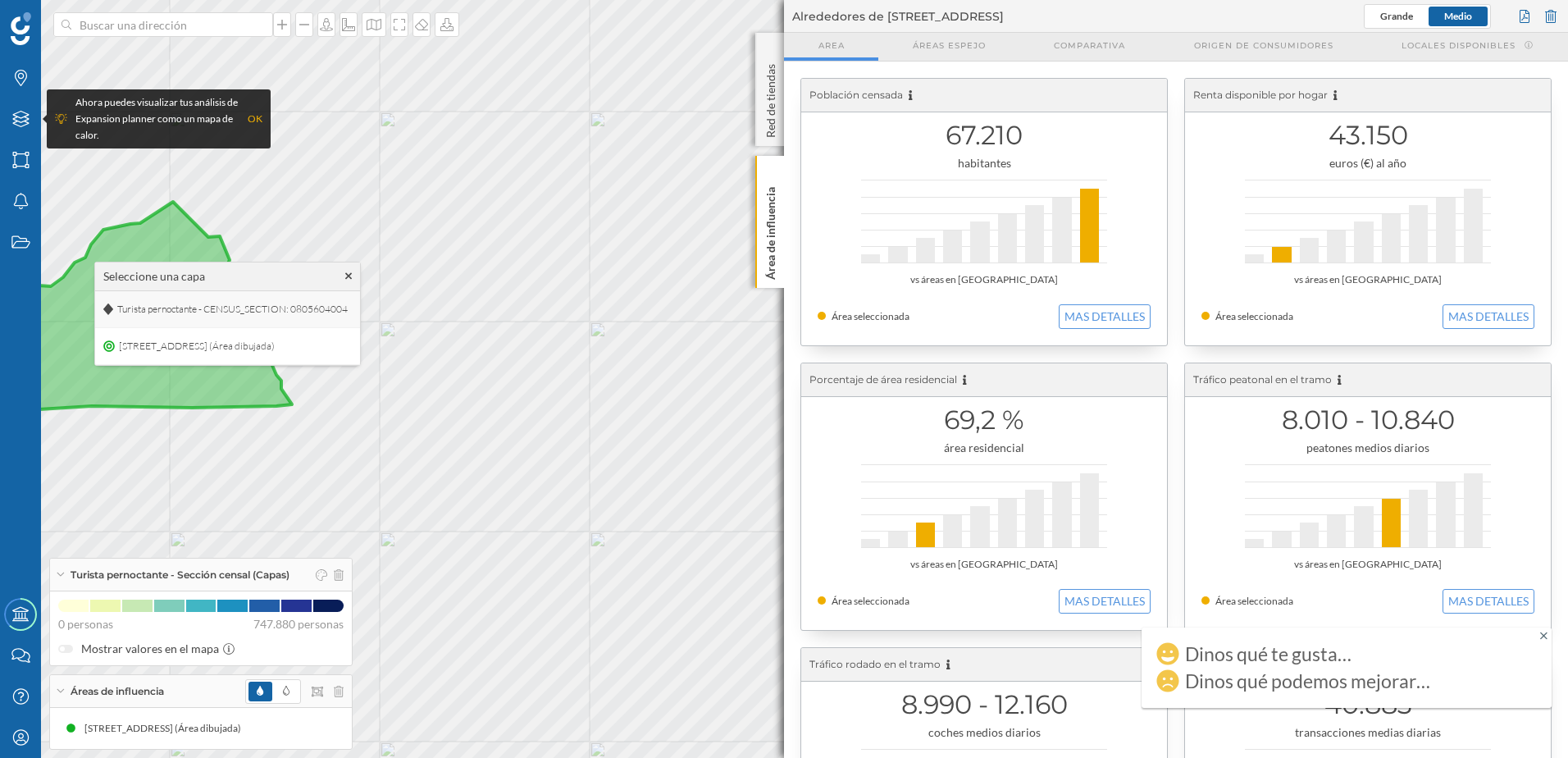
click at [181, 316] on span "Turista pernoctante - CENSUS_SECTION: 0805604004" at bounding box center [233, 308] width 239 height 25
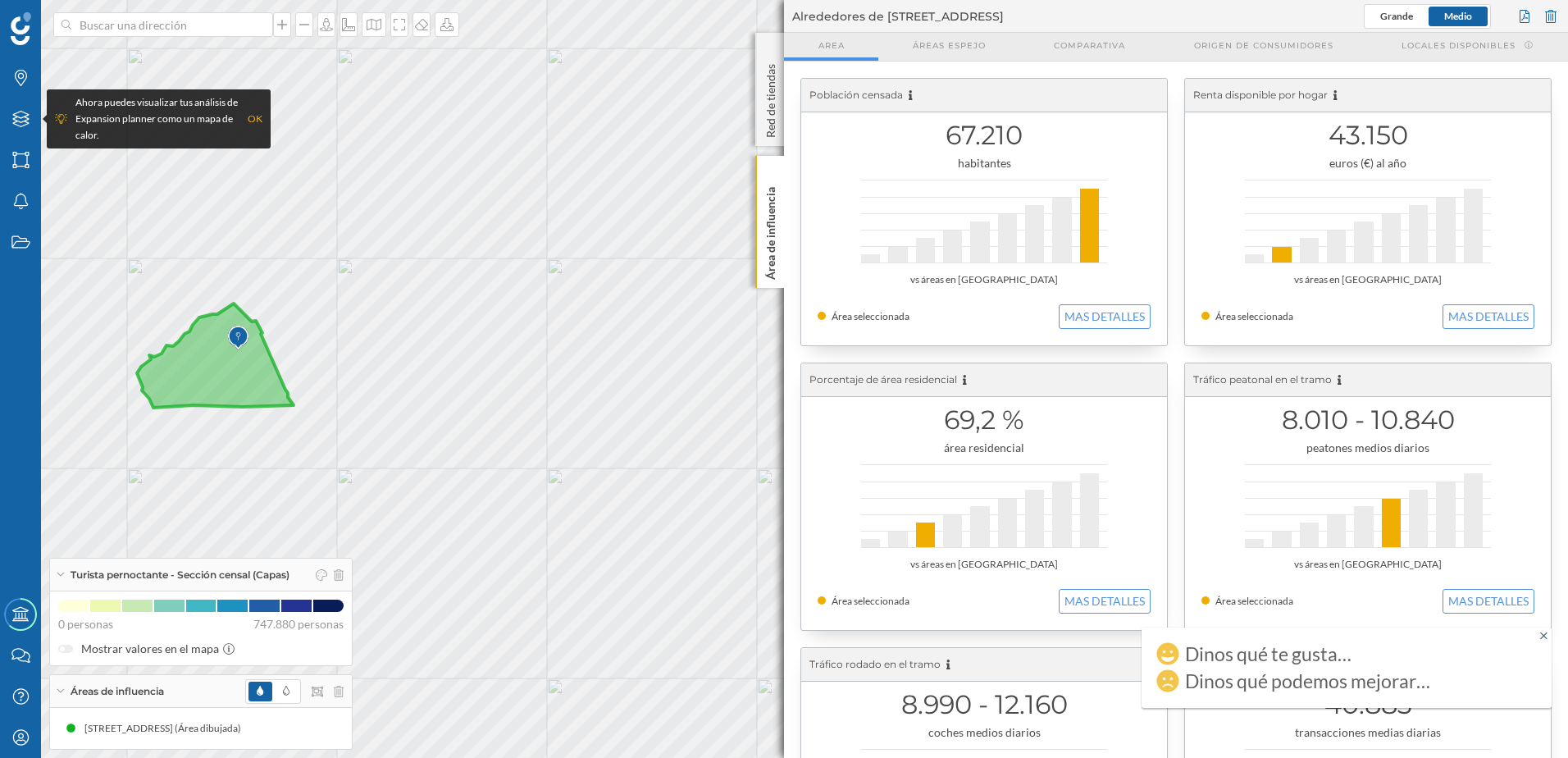
click at [207, 398] on icon at bounding box center [215, 355] width 157 height 104
click at [258, 309] on span "Turista pernoctante - CENSUS_SECTION: 0805604004" at bounding box center [345, 317] width 239 height 25
click at [225, 313] on icon at bounding box center [215, 355] width 157 height 104
click at [304, 227] on span "Turista pernoctante - CENSUS_SECTION: 0805603003" at bounding box center [363, 231] width 239 height 25
click at [213, 327] on icon at bounding box center [215, 355] width 157 height 104
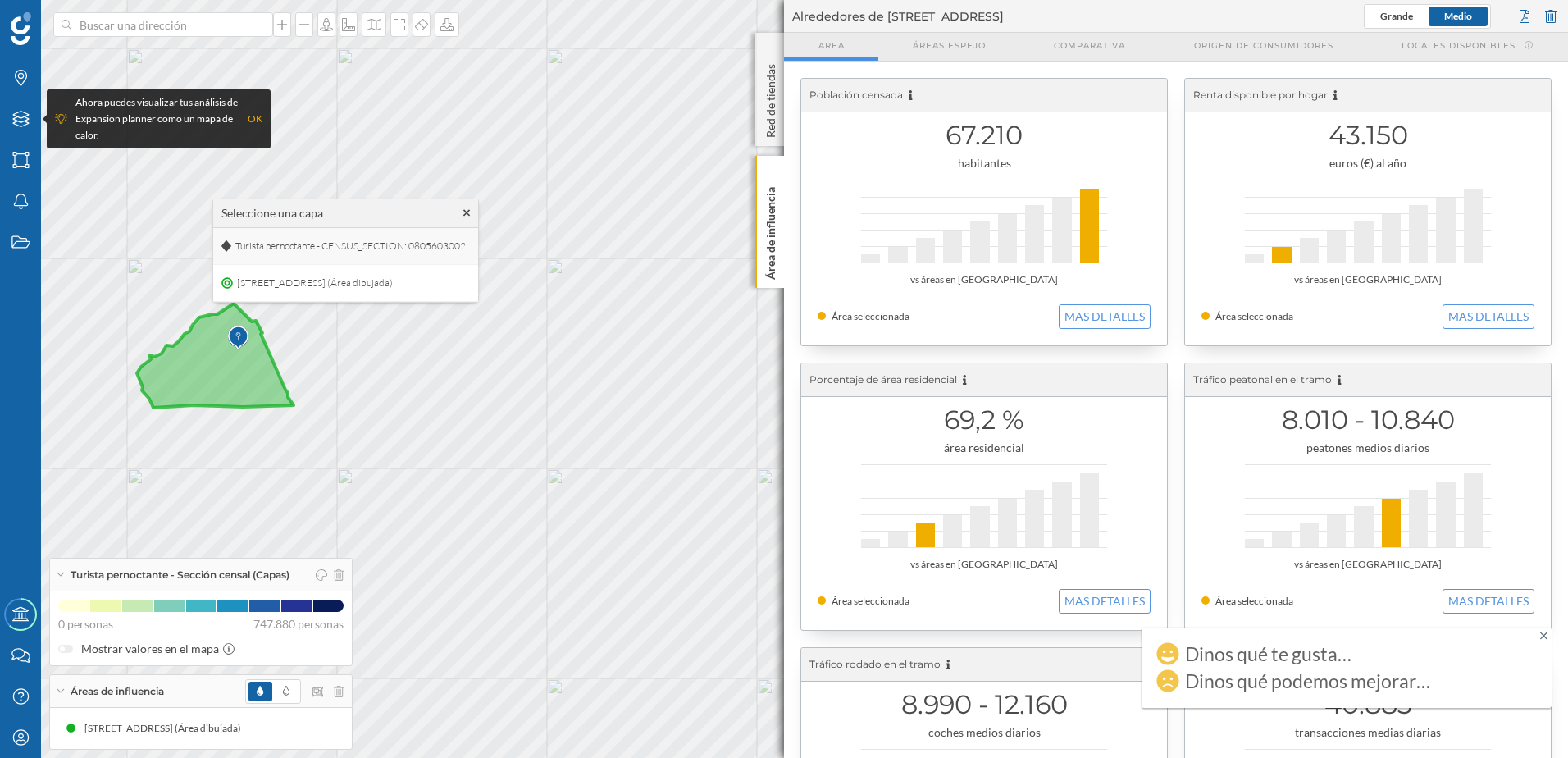
click at [269, 249] on span "Turista pernoctante - CENSUS_SECTION: 0805603002" at bounding box center [351, 246] width 239 height 25
click at [188, 361] on icon at bounding box center [215, 355] width 157 height 104
click at [227, 280] on span "Turista pernoctante - CENSUS_SECTION: 0805604001" at bounding box center [326, 279] width 239 height 25
click at [168, 364] on icon at bounding box center [215, 355] width 157 height 104
click at [223, 279] on span "Turista pernoctante - CENSUS_SECTION: 0805604003" at bounding box center [307, 282] width 239 height 25
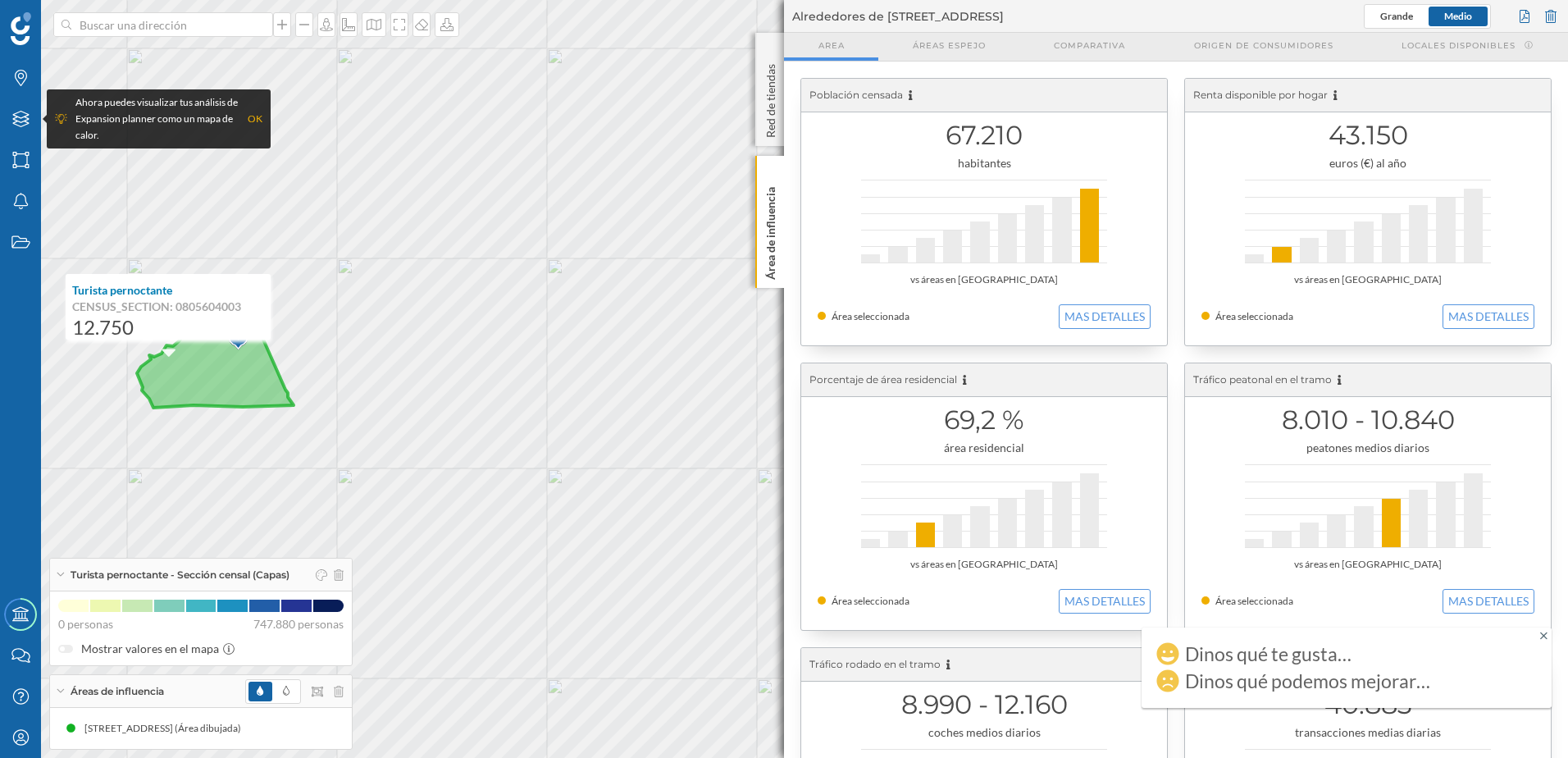
click at [162, 370] on icon at bounding box center [215, 355] width 157 height 104
click at [238, 286] on span "Turista pernoctante - CENSUS_SECTION: 0805604002" at bounding box center [300, 288] width 239 height 25
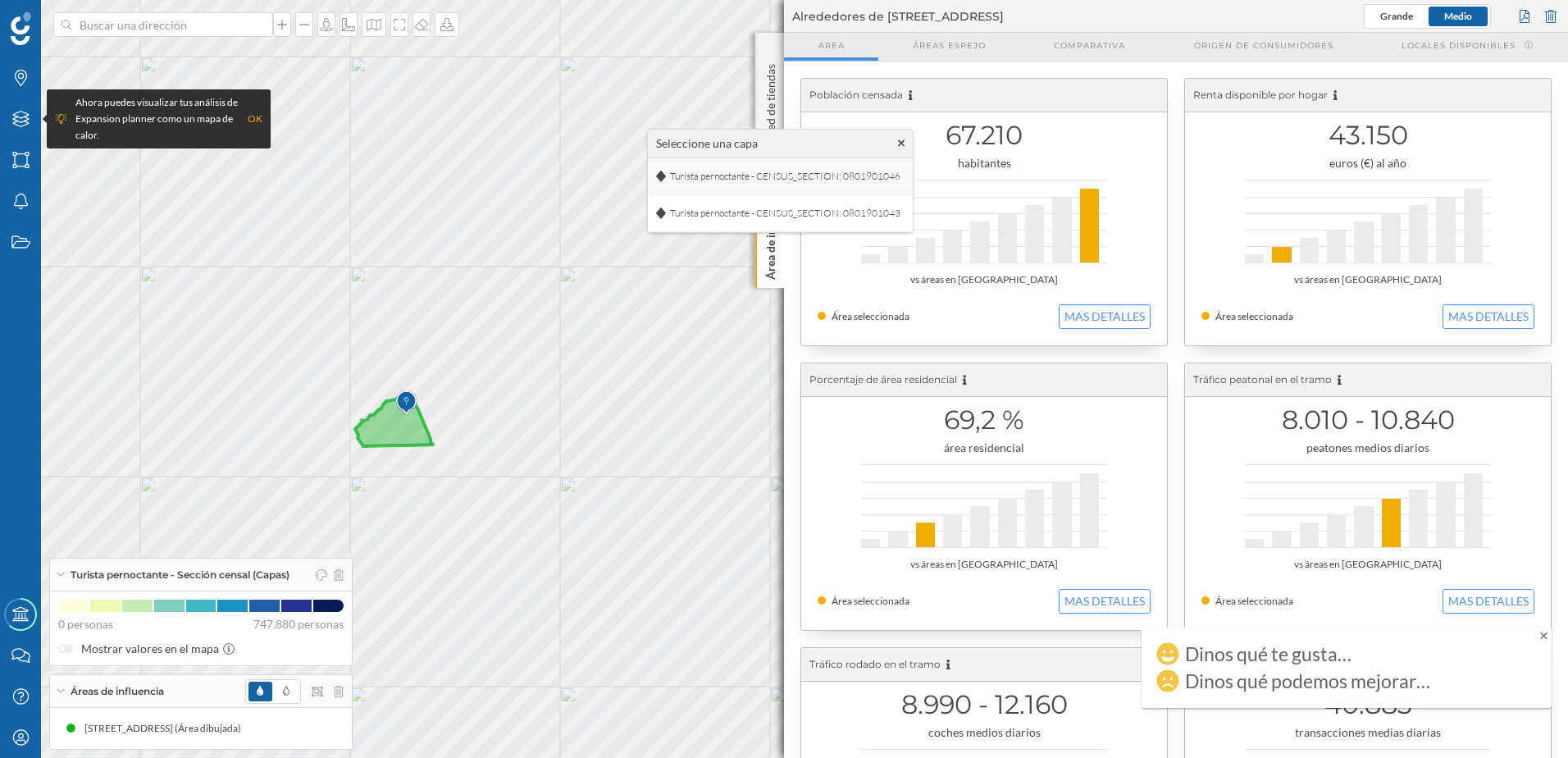
click at [717, 174] on span "Turista pernoctante - CENSUS_SECTION: 0801901046" at bounding box center [785, 176] width 239 height 25
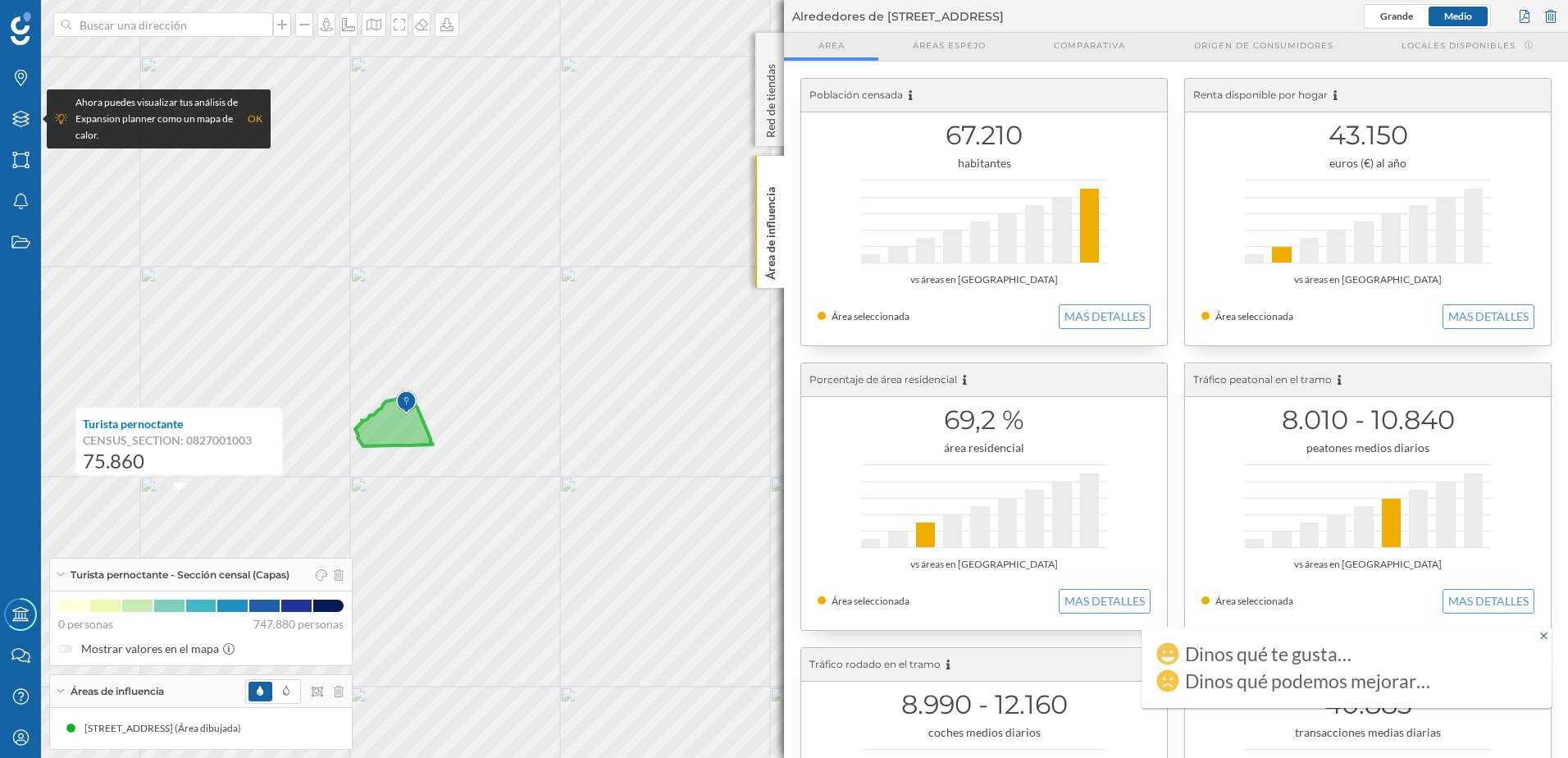
click at [402, 424] on icon at bounding box center [394, 420] width 78 height 52
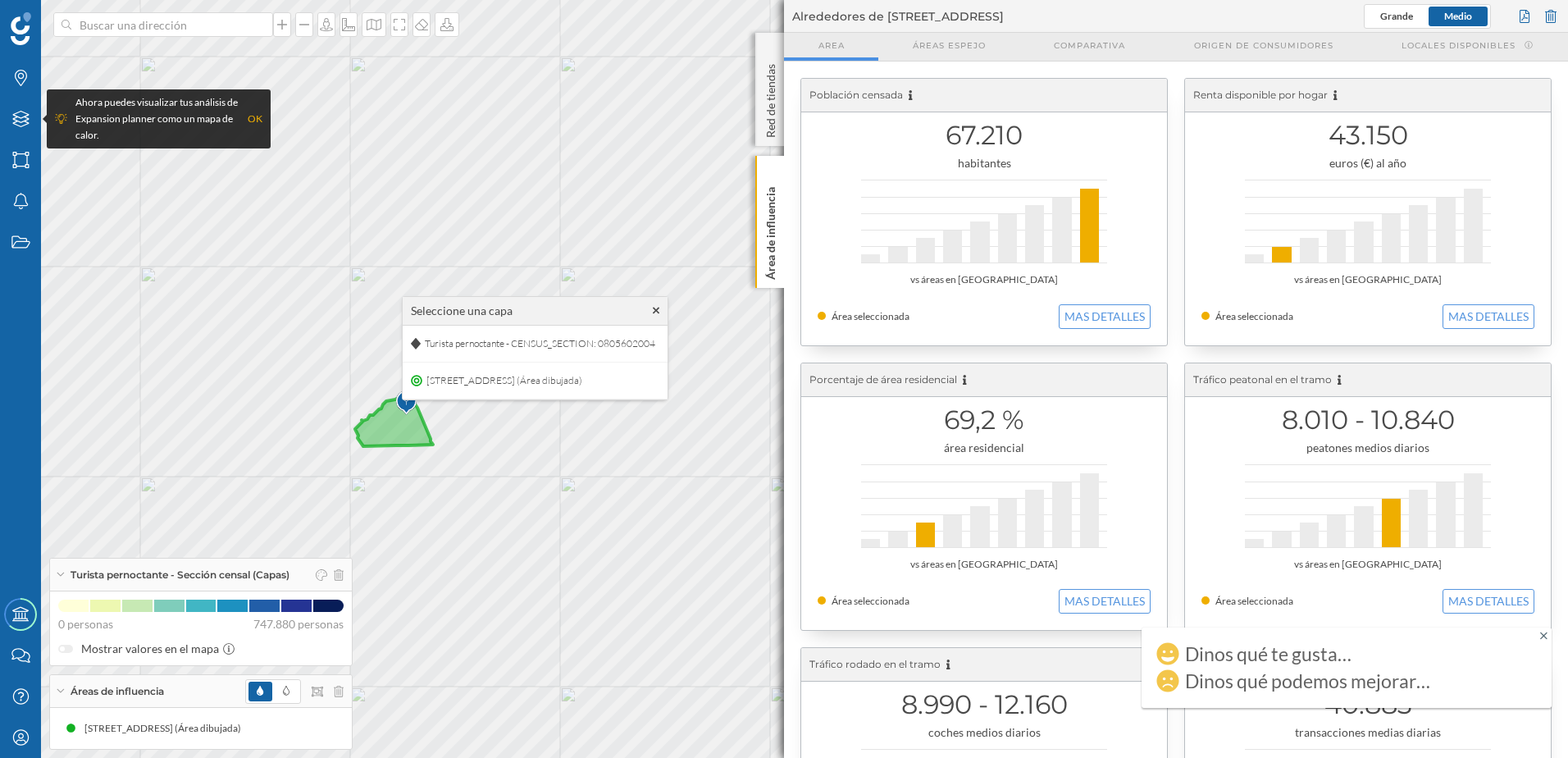
click at [409, 421] on icon at bounding box center [394, 420] width 78 height 52
click at [385, 410] on icon at bounding box center [394, 420] width 78 height 52
click at [431, 316] on div "Turista pernoctante - CENSUS_SECTION: 0805603002" at bounding box center [518, 329] width 265 height 37
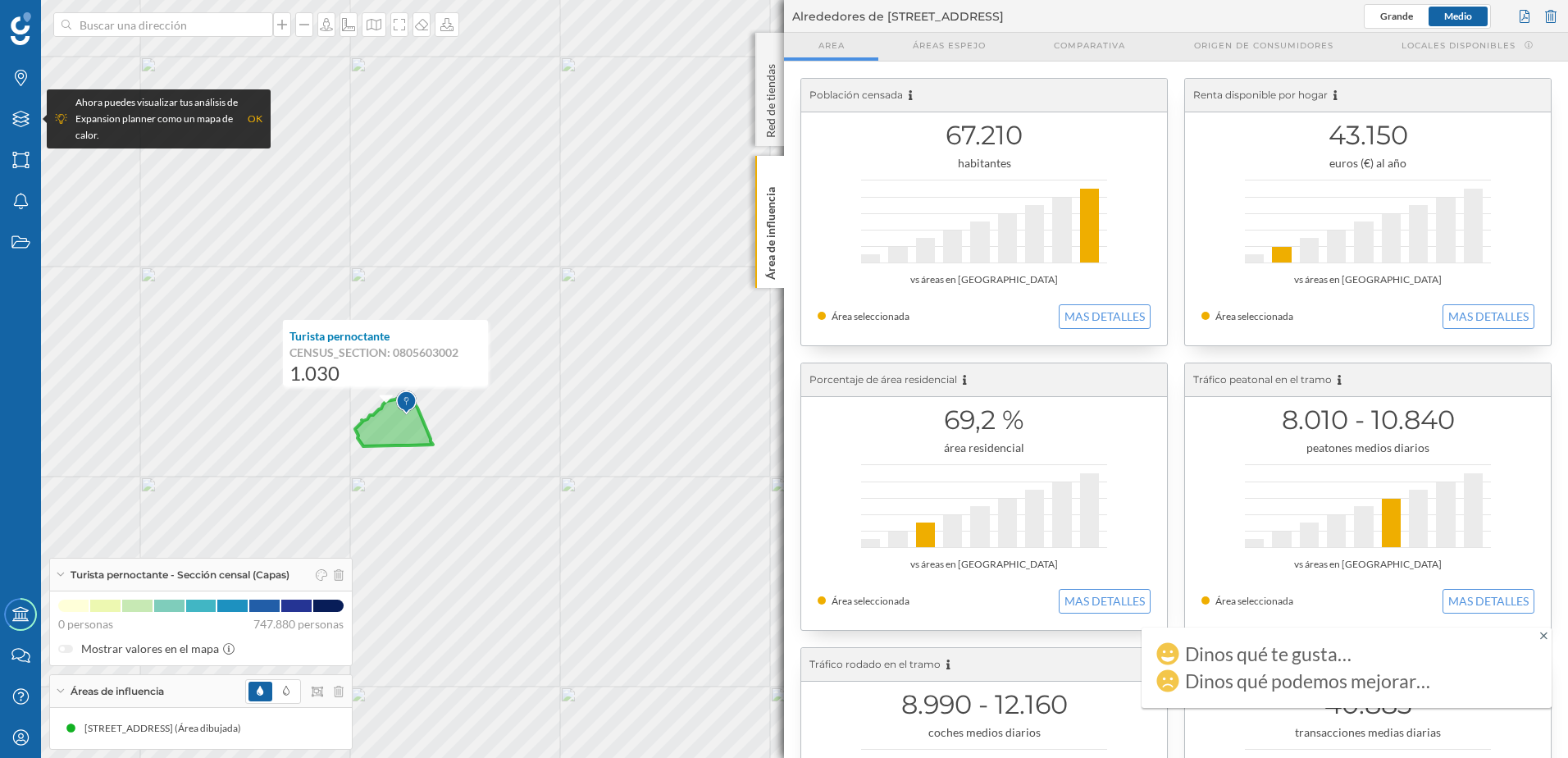
click at [402, 434] on icon at bounding box center [394, 420] width 78 height 52
click at [429, 363] on span "Turista pernoctante - CENSUS_SECTION: 0805605004" at bounding box center [540, 352] width 239 height 25
click at [381, 439] on icon at bounding box center [394, 420] width 78 height 52
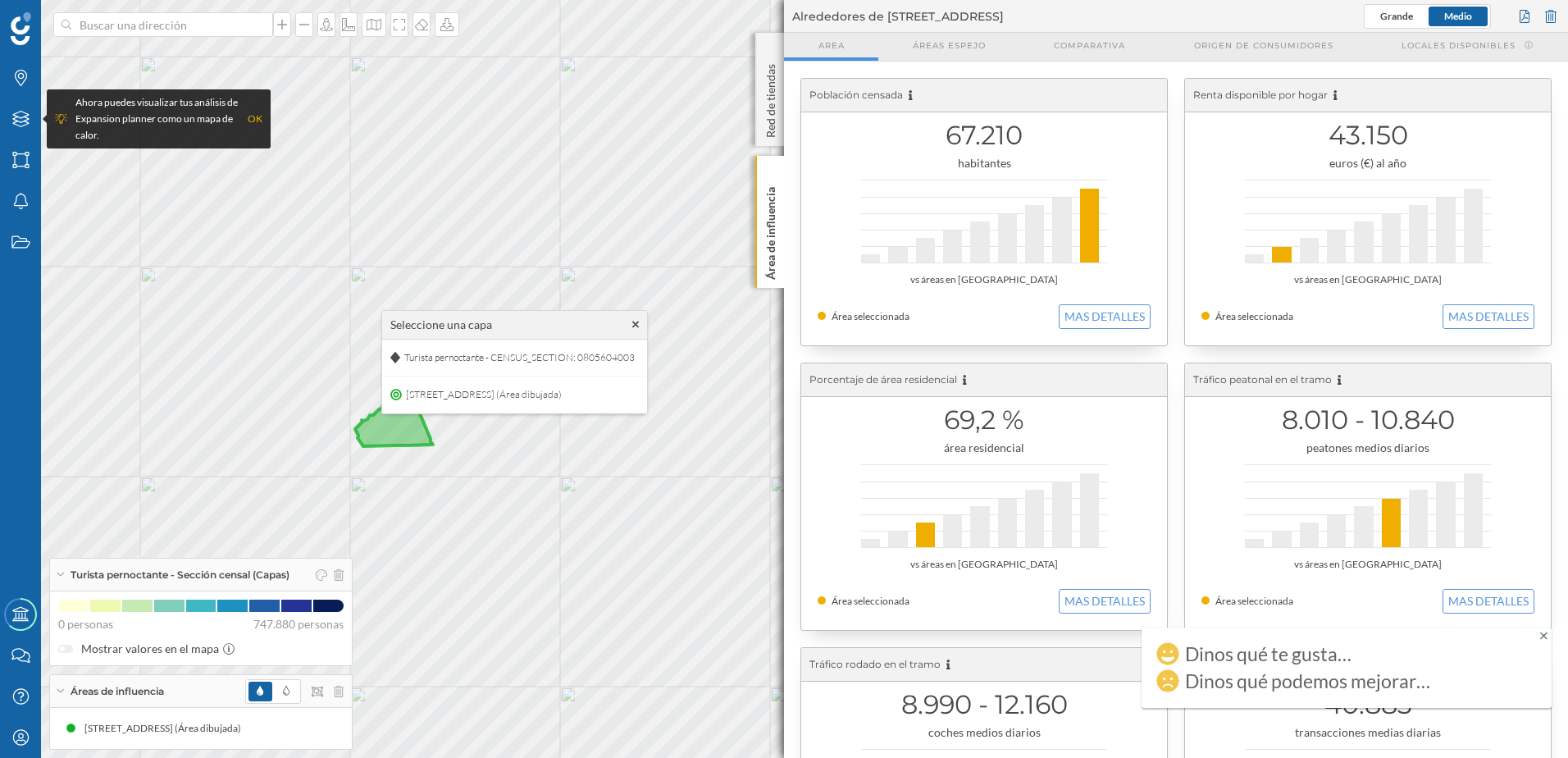
click at [386, 443] on icon at bounding box center [394, 420] width 78 height 52
click at [380, 442] on icon at bounding box center [394, 420] width 78 height 52
click at [430, 360] on span "Turista pernoctante - CENSUS_SECTION: 0805604004" at bounding box center [518, 360] width 239 height 25
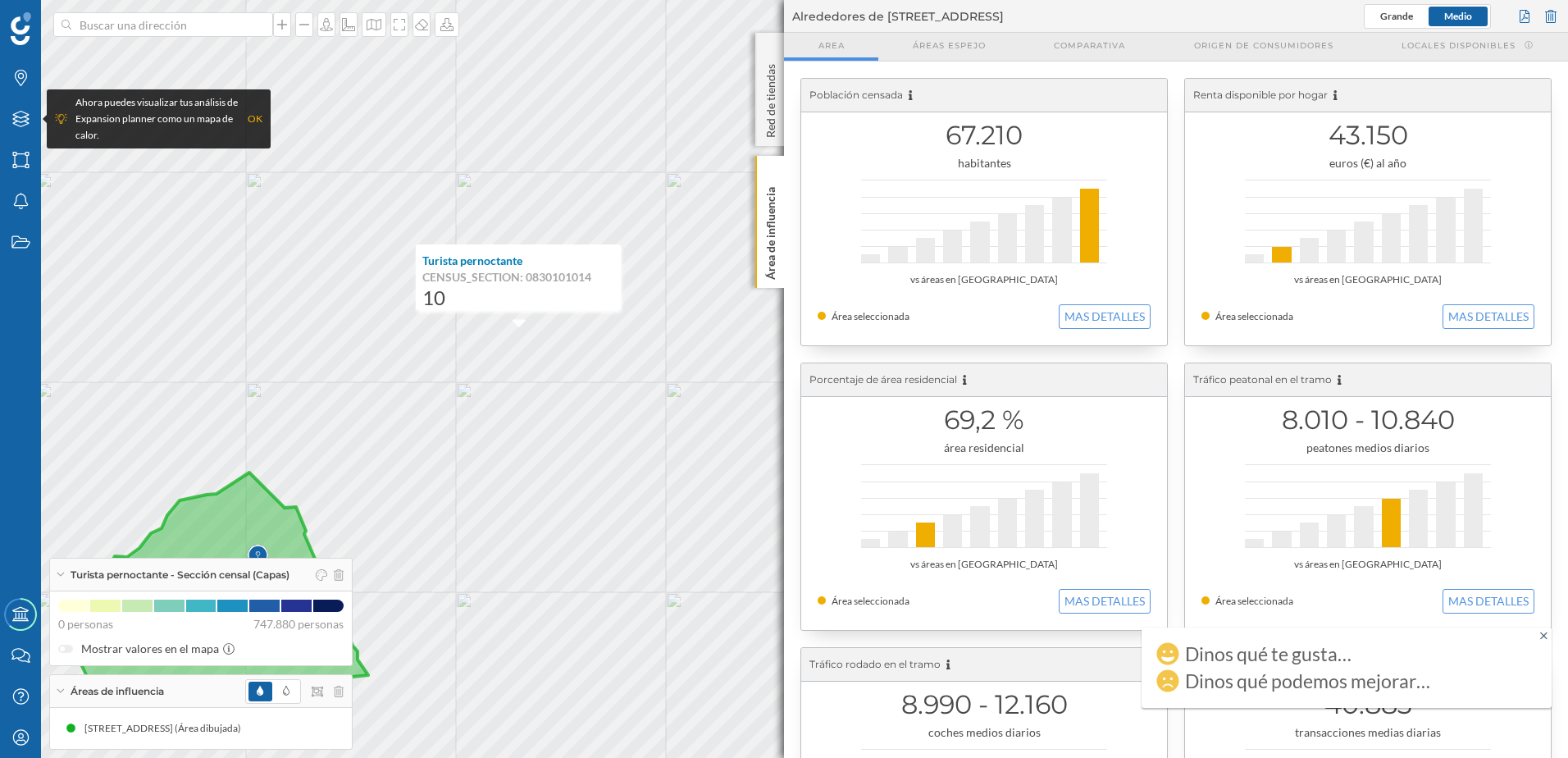
click at [530, 280] on p "CENSUS_SECTION: 0830101014" at bounding box center [518, 277] width 192 height 16
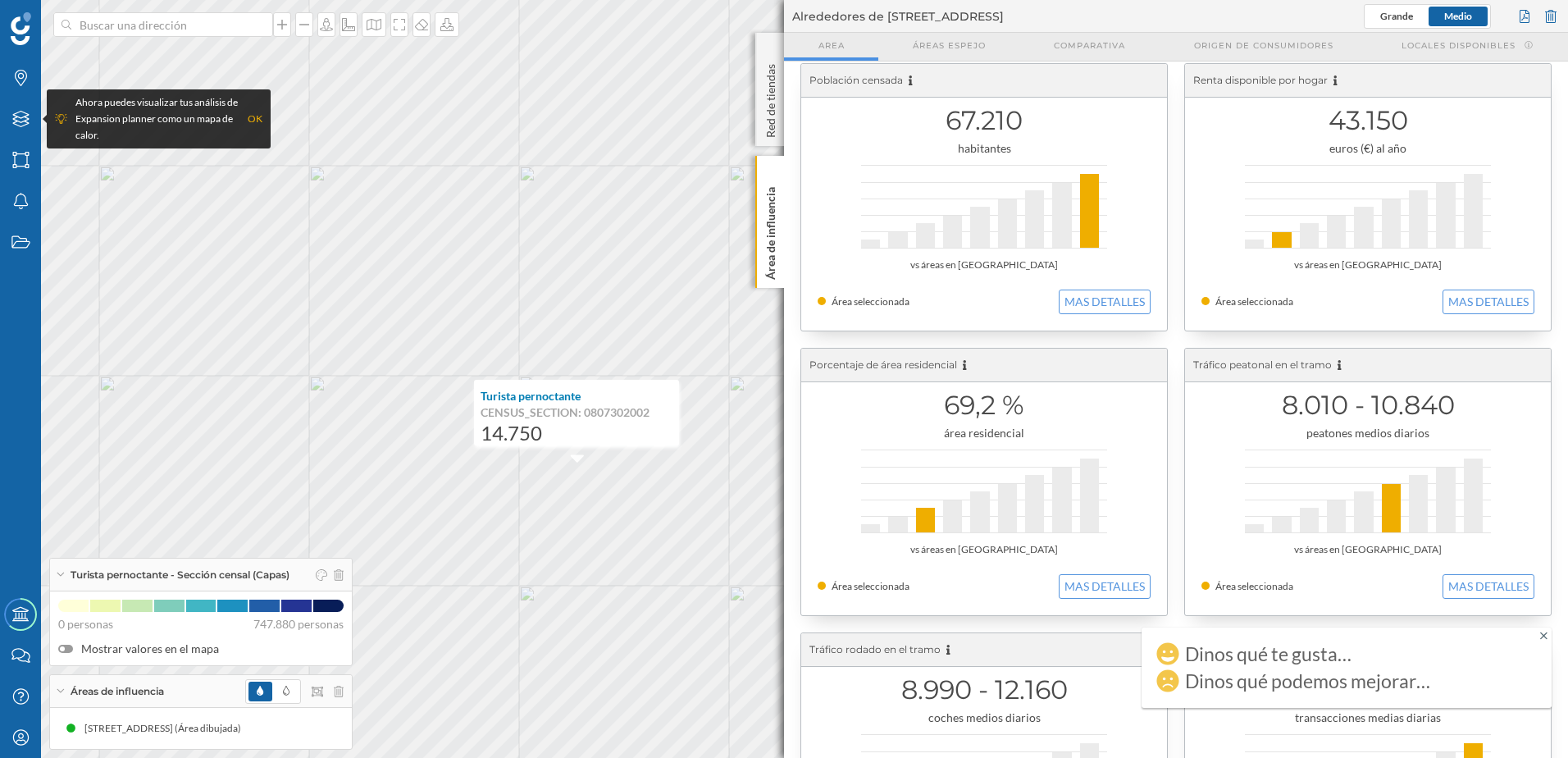
scroll to position [0, 0]
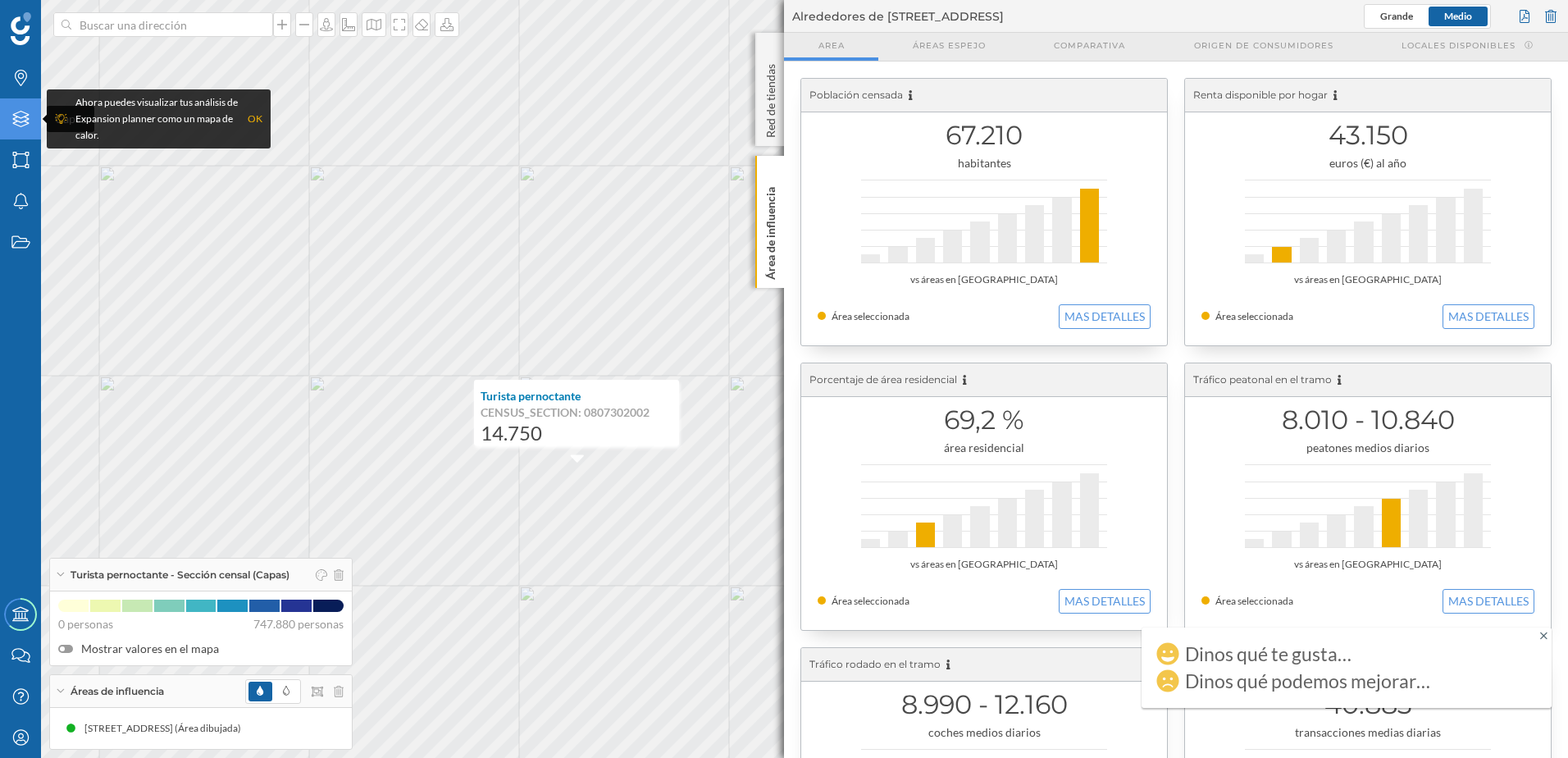
click at [30, 119] on icon "Capas" at bounding box center [21, 119] width 20 height 16
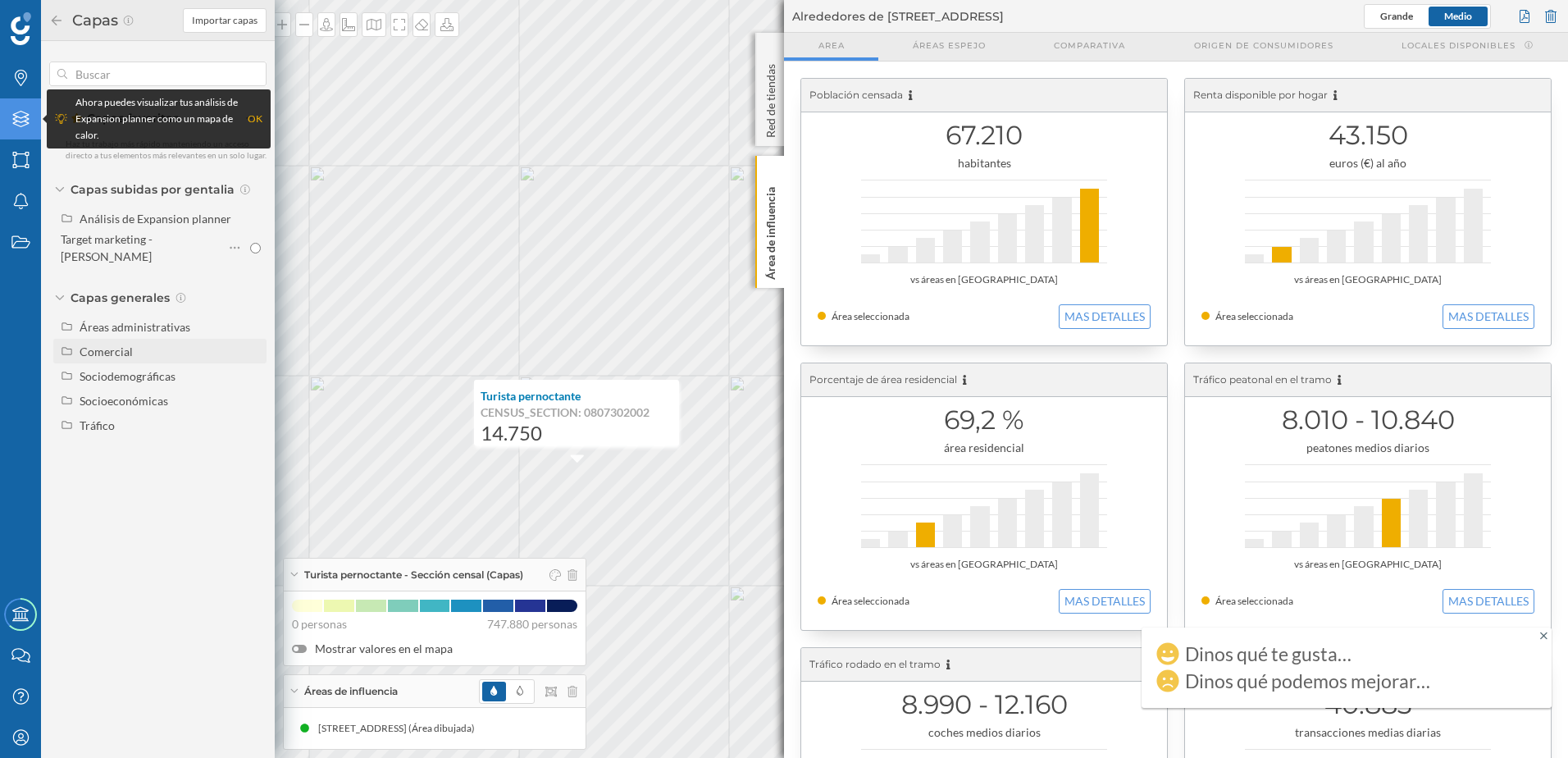
click at [110, 345] on div "Comercial" at bounding box center [106, 351] width 53 height 14
click at [122, 428] on div "Socioeconómicas" at bounding box center [124, 434] width 89 height 14
click at [122, 452] on div "Desempleo" at bounding box center [114, 459] width 58 height 14
click at [250, 454] on input "Desempleo" at bounding box center [255, 459] width 11 height 11
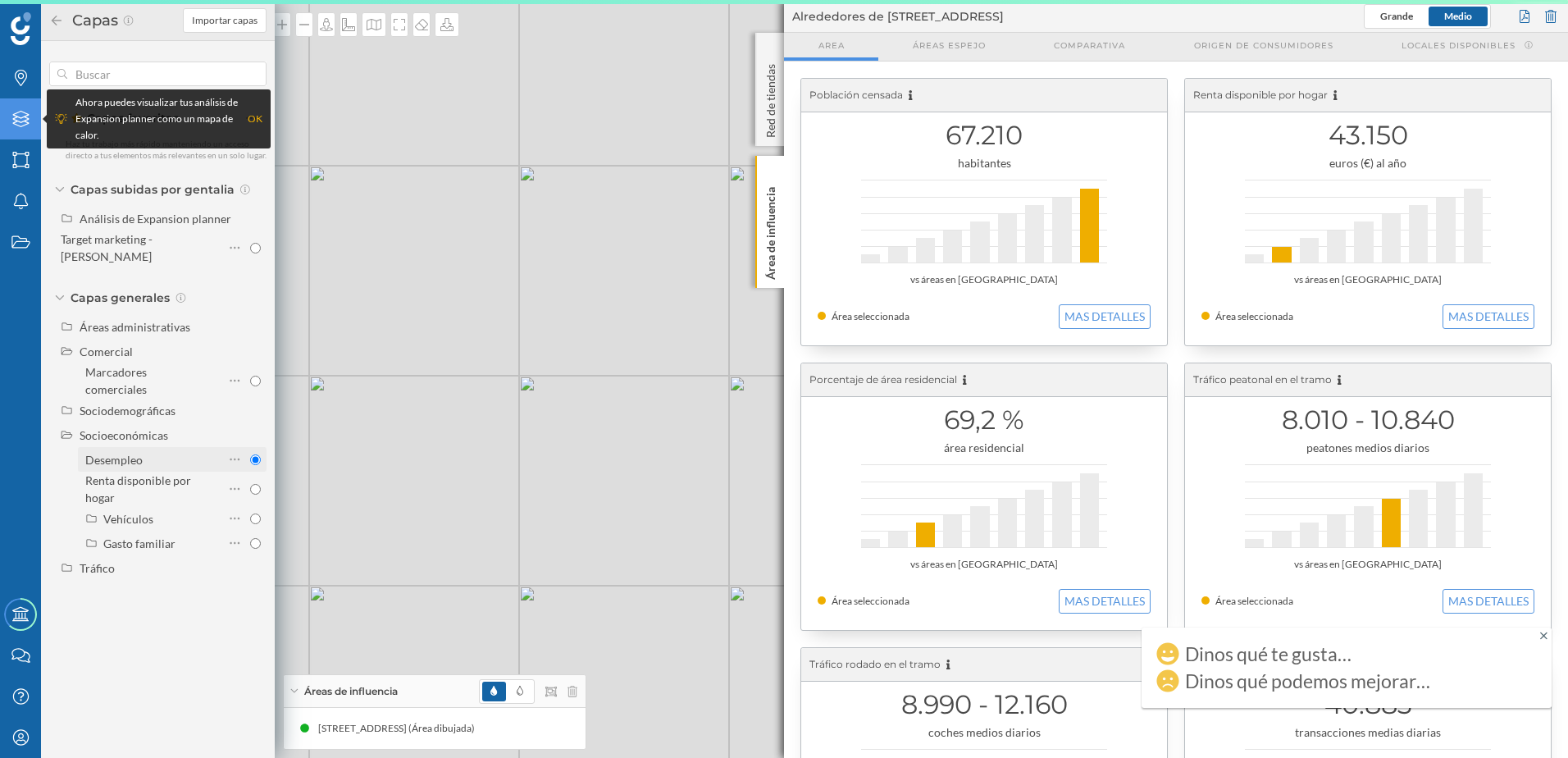
click at [122, 452] on div "Desempleo" at bounding box center [114, 459] width 58 height 14
click at [250, 454] on input "Desempleo" at bounding box center [255, 459] width 11 height 11
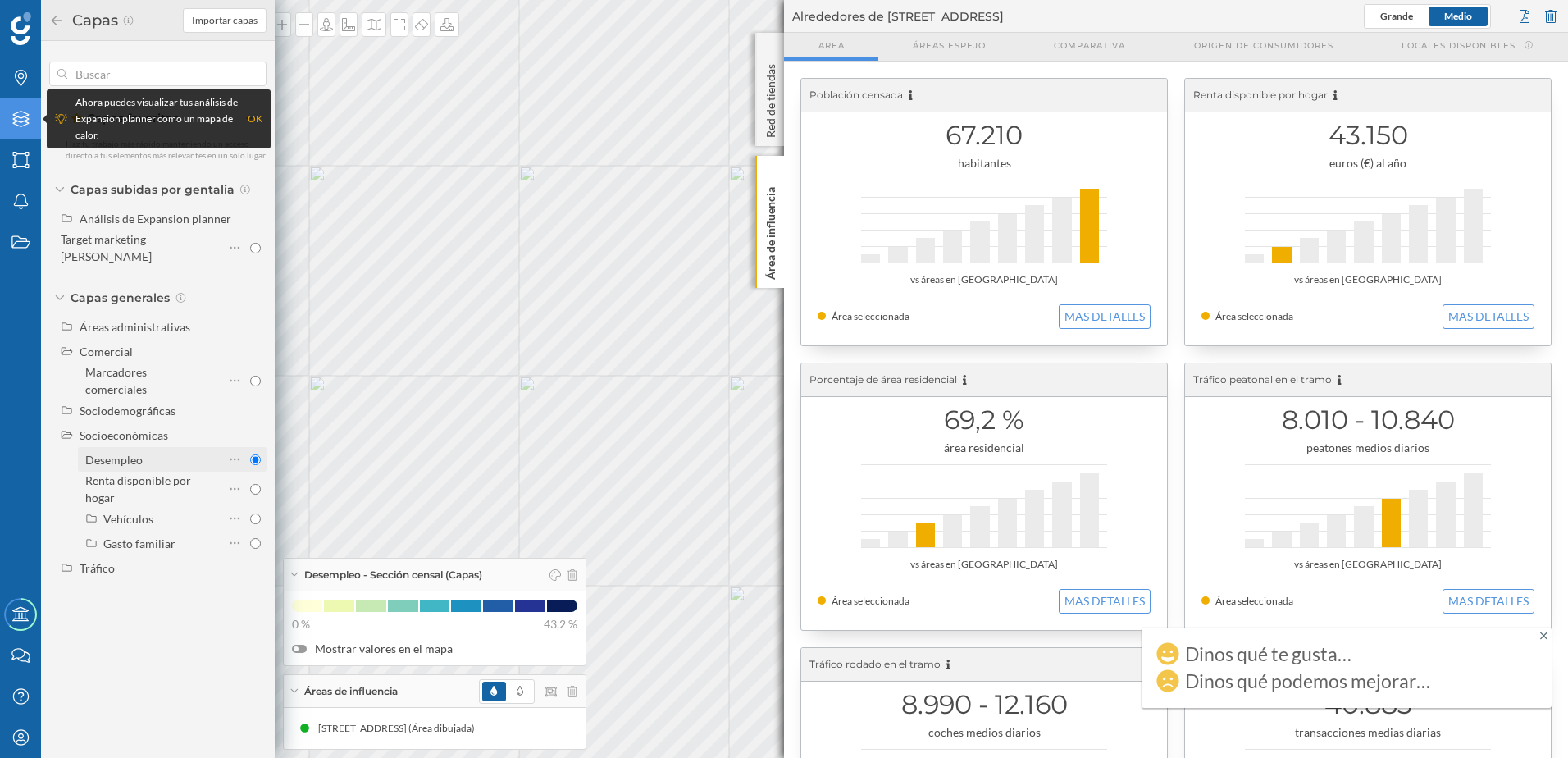
radio input "true"
click at [775, 124] on p "Red de tiendas" at bounding box center [770, 97] width 16 height 80
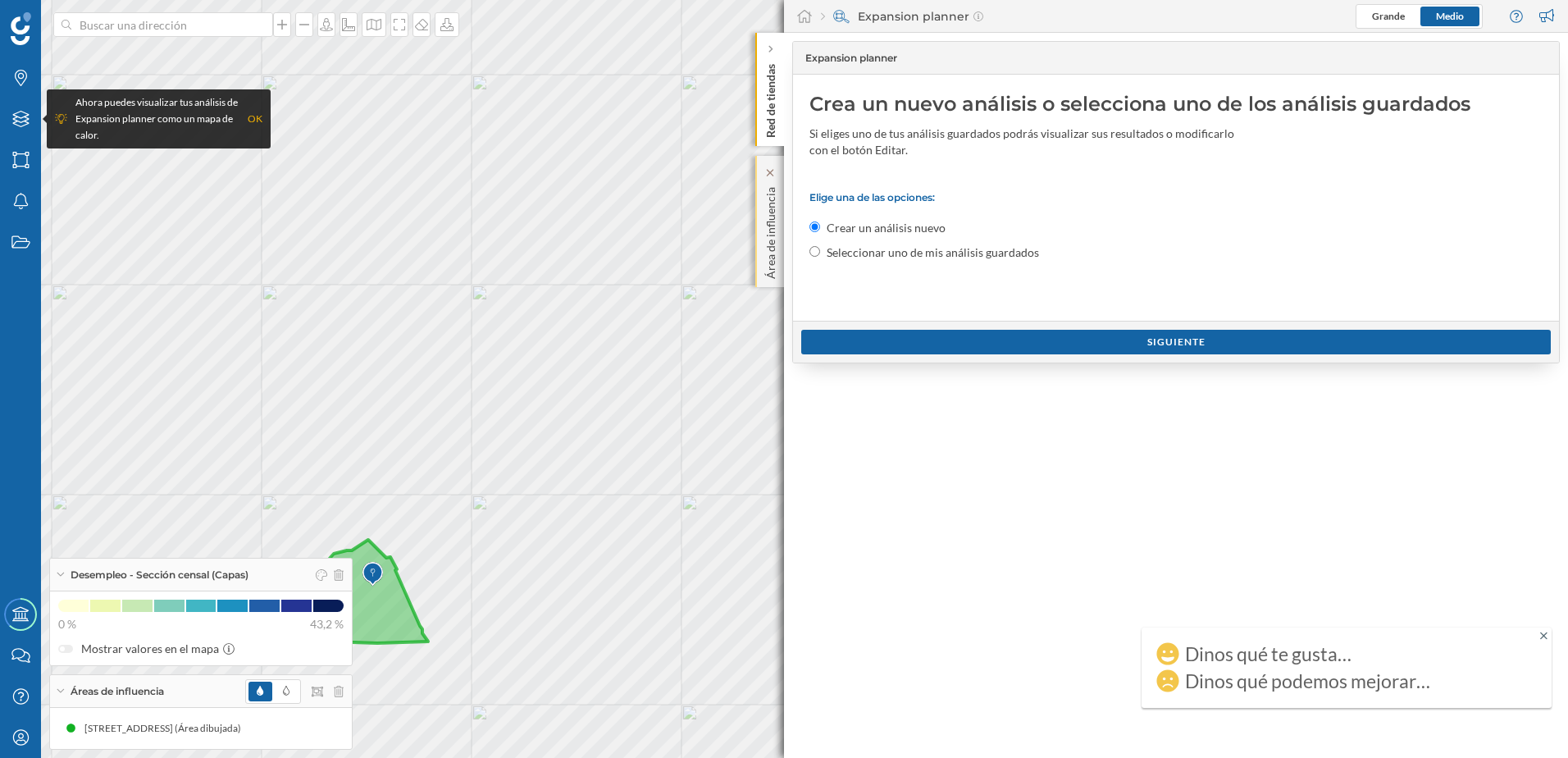
click at [773, 213] on p "Área de influencia" at bounding box center [770, 230] width 16 height 98
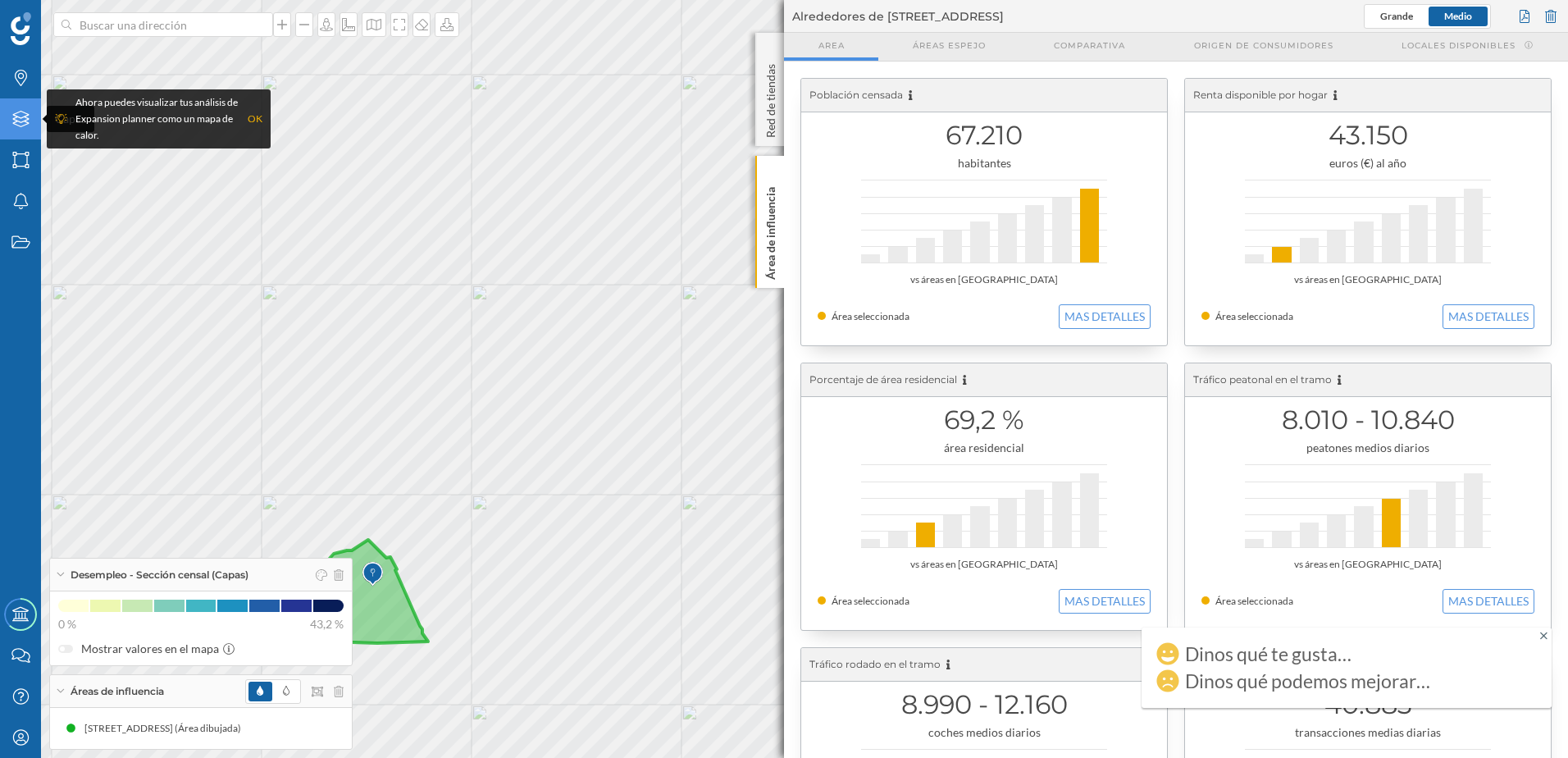
click at [22, 128] on div "Capas" at bounding box center [20, 119] width 41 height 41
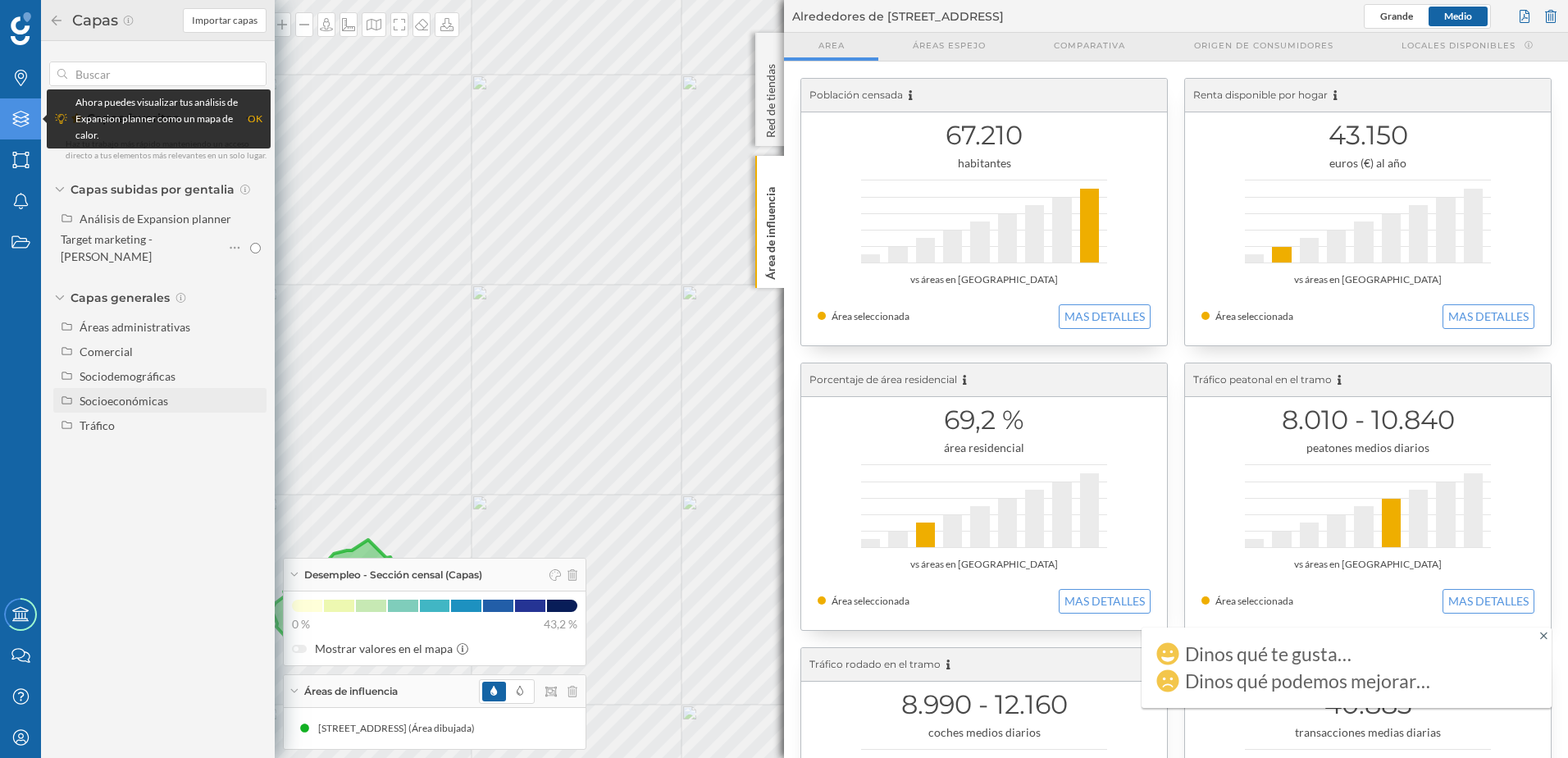
click at [124, 394] on div "Socioeconómicas" at bounding box center [124, 401] width 89 height 14
click at [106, 527] on div "Tráfico" at bounding box center [97, 534] width 36 height 14
click at [108, 576] on div "Peatonal" at bounding box center [108, 583] width 45 height 14
click at [250, 578] on input "Peatonal" at bounding box center [255, 583] width 11 height 11
radio input "true"
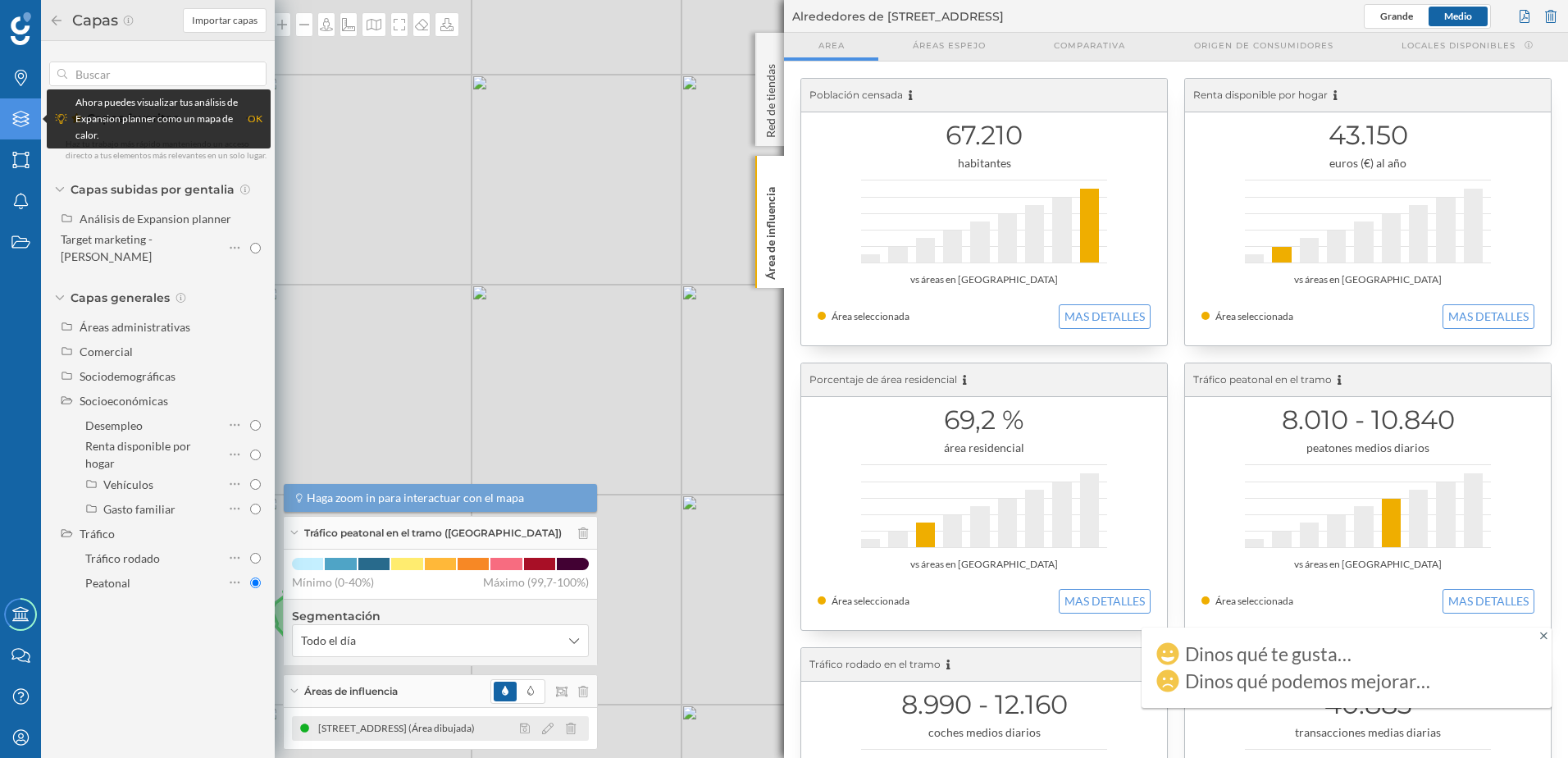
click at [414, 718] on div "[STREET_ADDRESS] (Área dibujada)" at bounding box center [440, 728] width 296 height 25
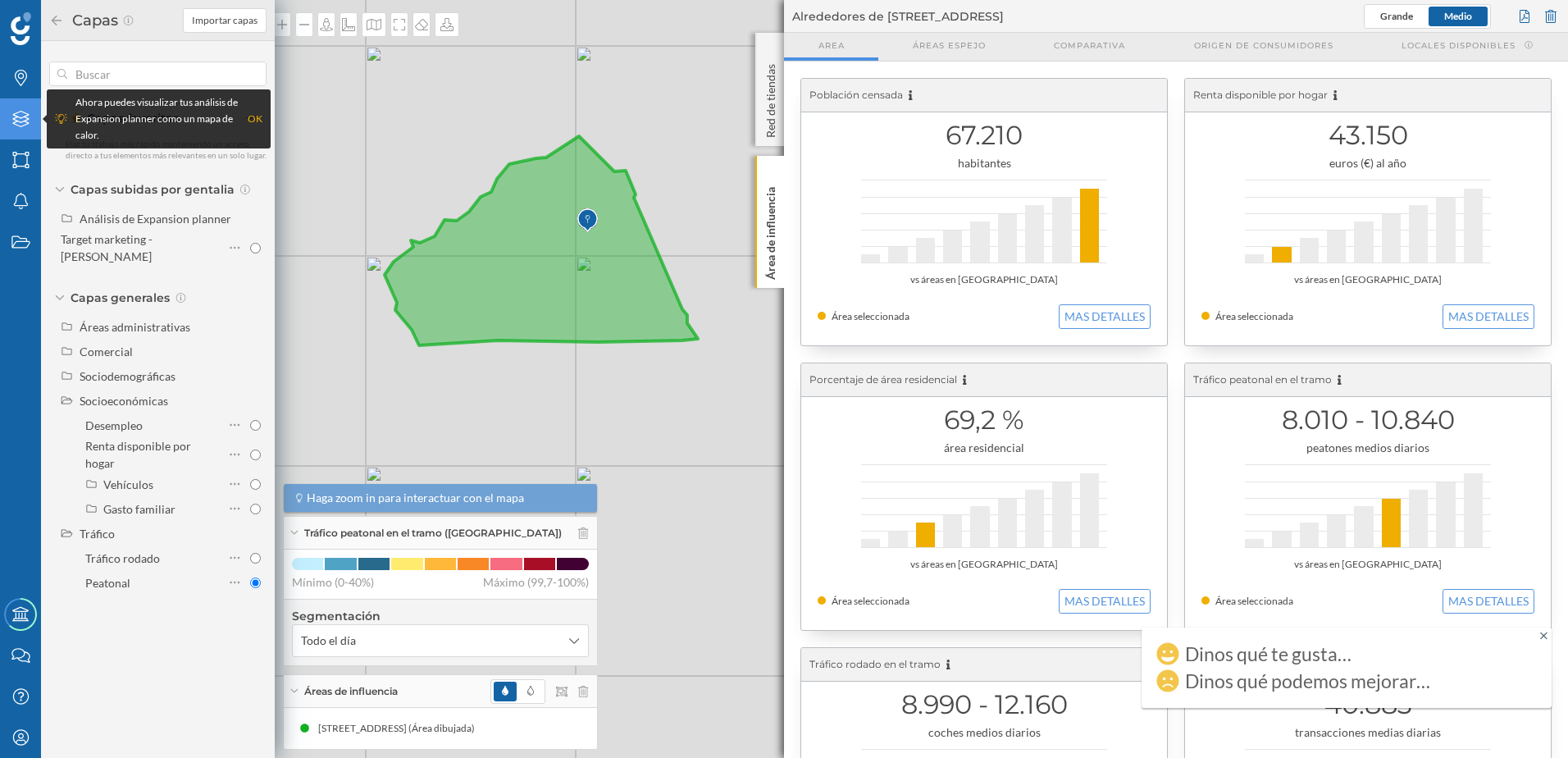
drag, startPoint x: 309, startPoint y: 338, endPoint x: 655, endPoint y: 282, distance: 350.5
click at [655, 282] on icon at bounding box center [541, 241] width 313 height 209
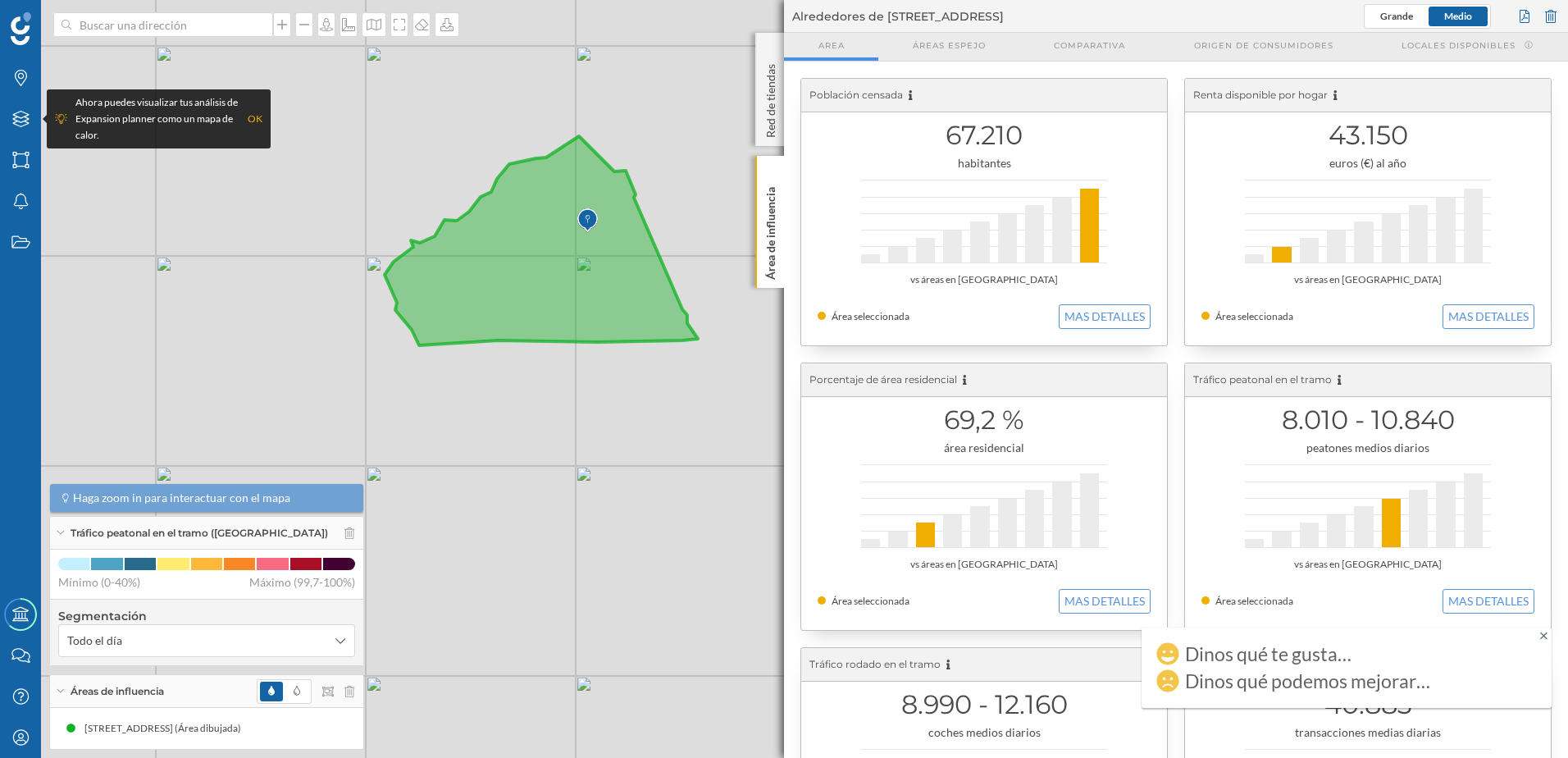
click at [550, 276] on icon at bounding box center [541, 241] width 313 height 209
click at [335, 638] on icon at bounding box center [341, 640] width 10 height 12
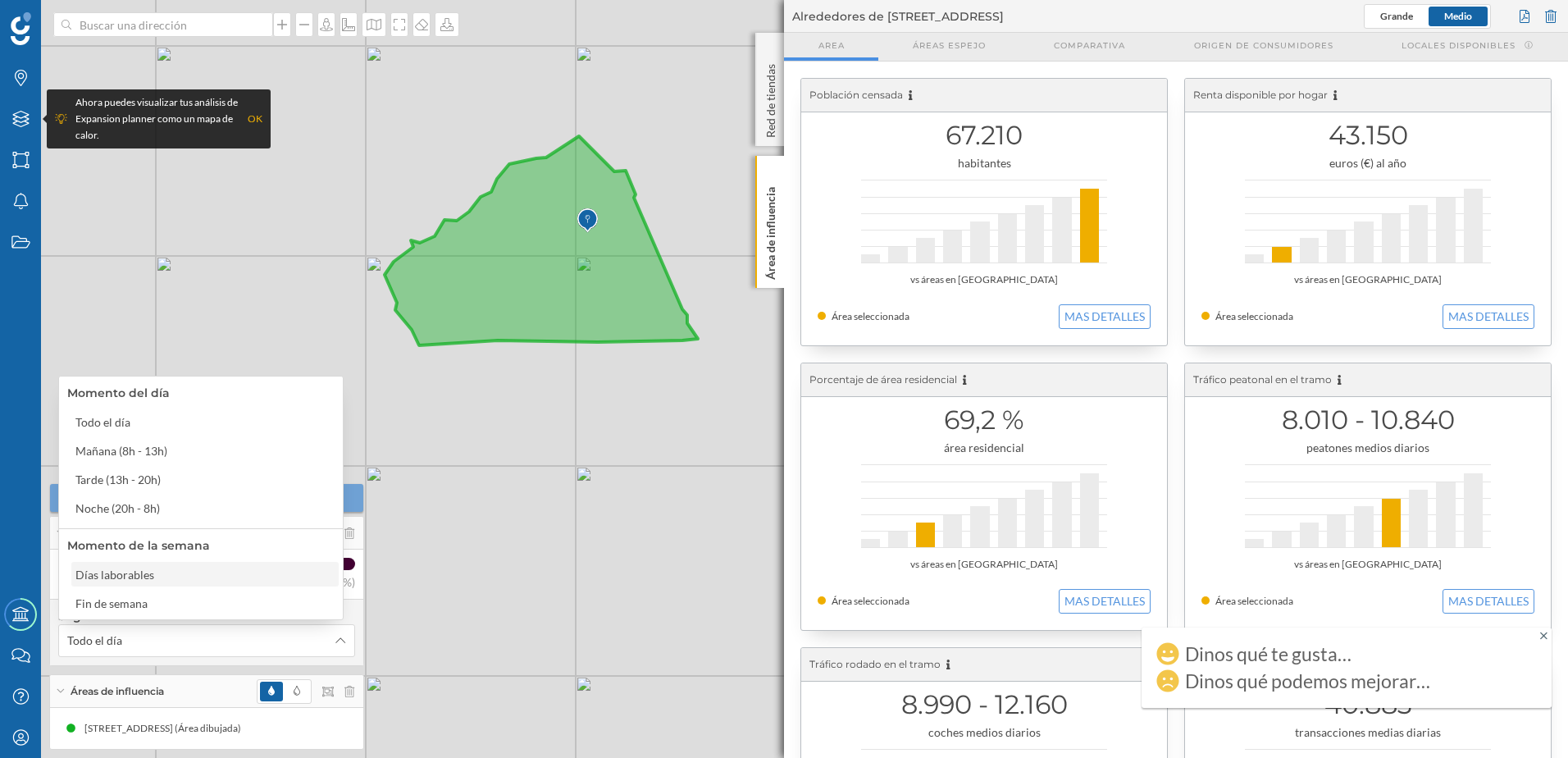
click at [298, 579] on div "Días laborables" at bounding box center [204, 574] width 258 height 17
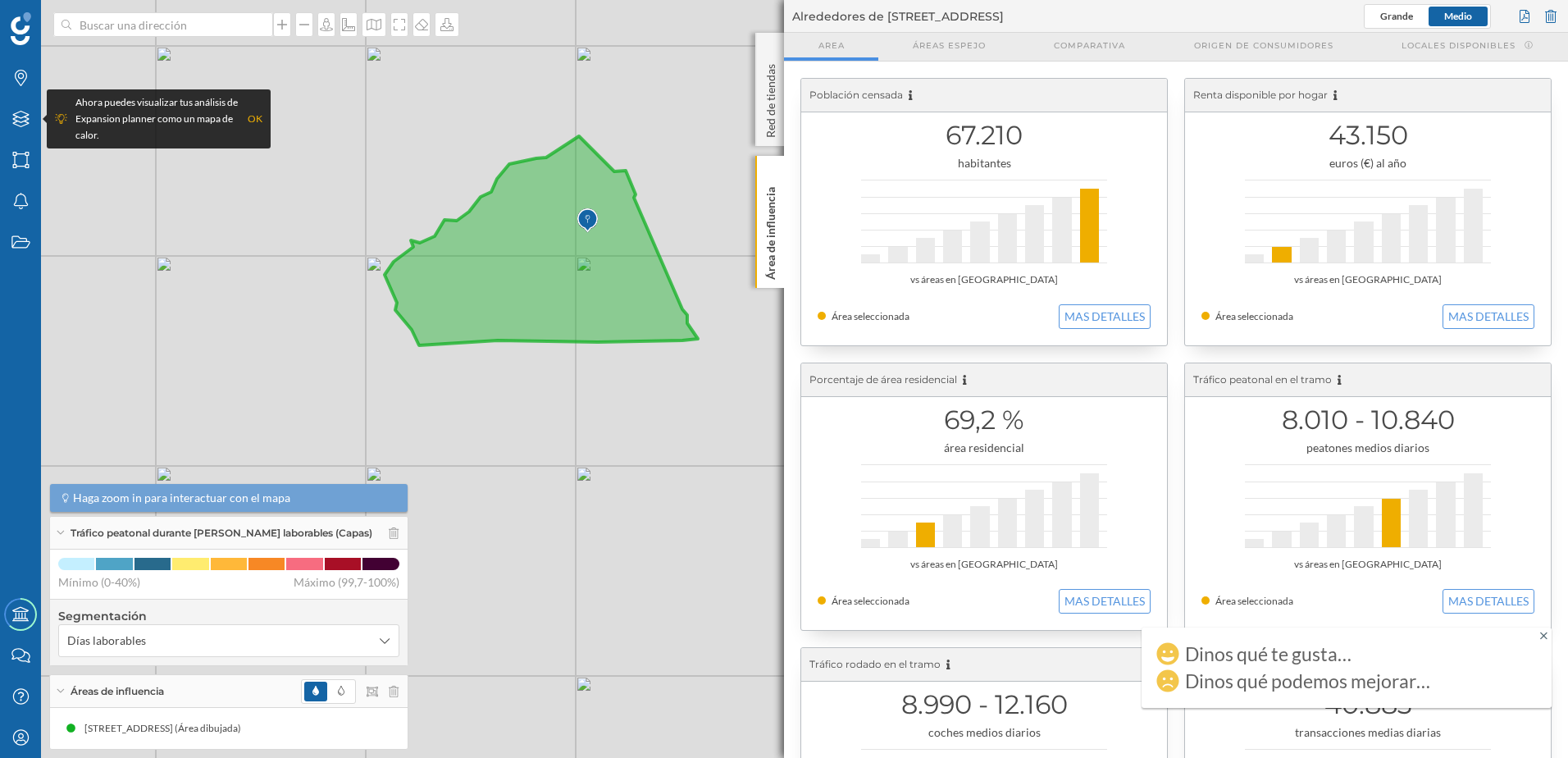
click at [515, 303] on icon at bounding box center [541, 241] width 313 height 209
click at [528, 269] on icon at bounding box center [541, 241] width 313 height 209
click at [579, 214] on img at bounding box center [588, 220] width 20 height 33
click at [585, 217] on img at bounding box center [588, 220] width 20 height 33
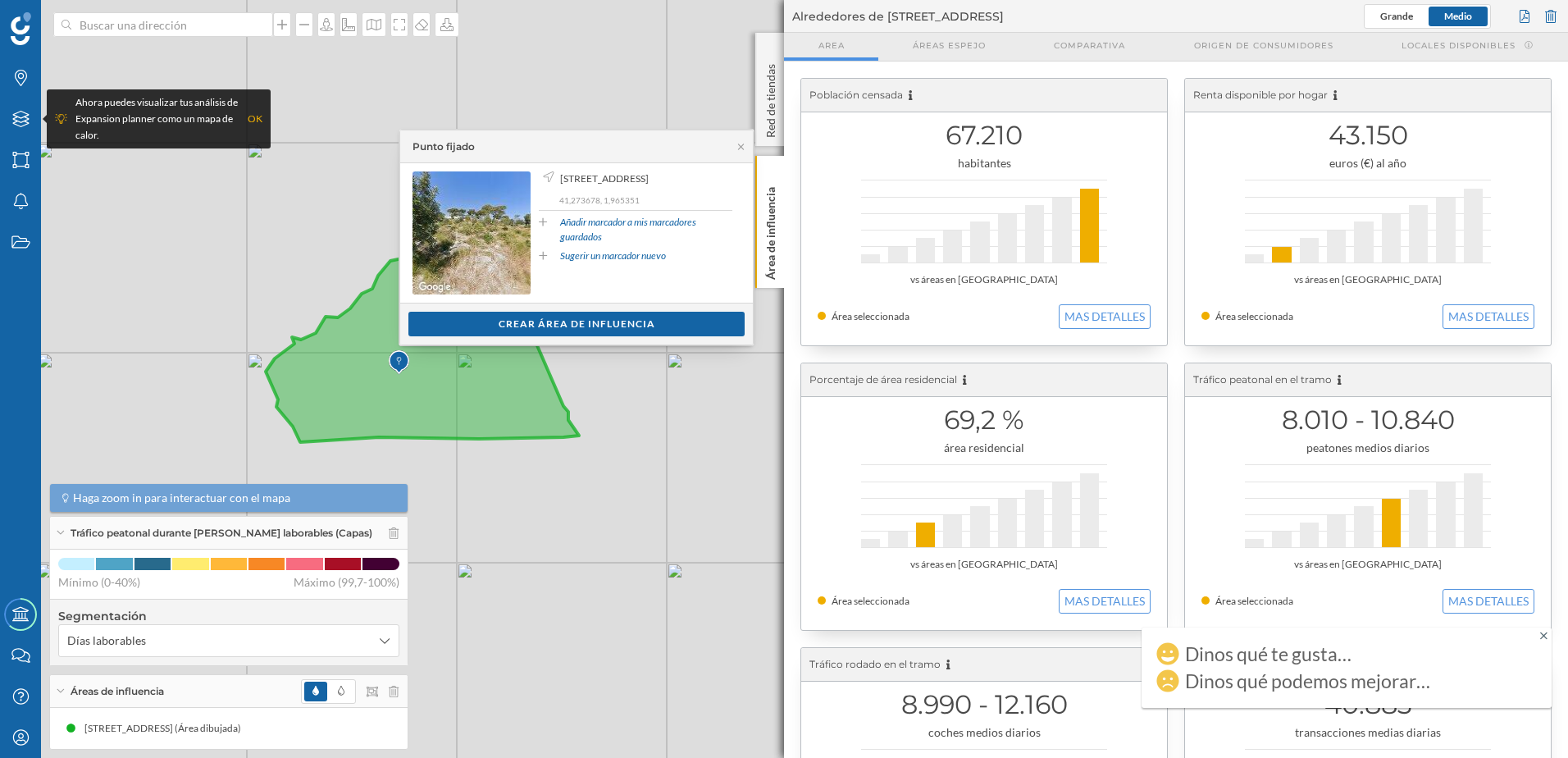
click at [492, 582] on div "© Mapbox © OpenStreetMap Improve this map" at bounding box center [784, 379] width 1568 height 758
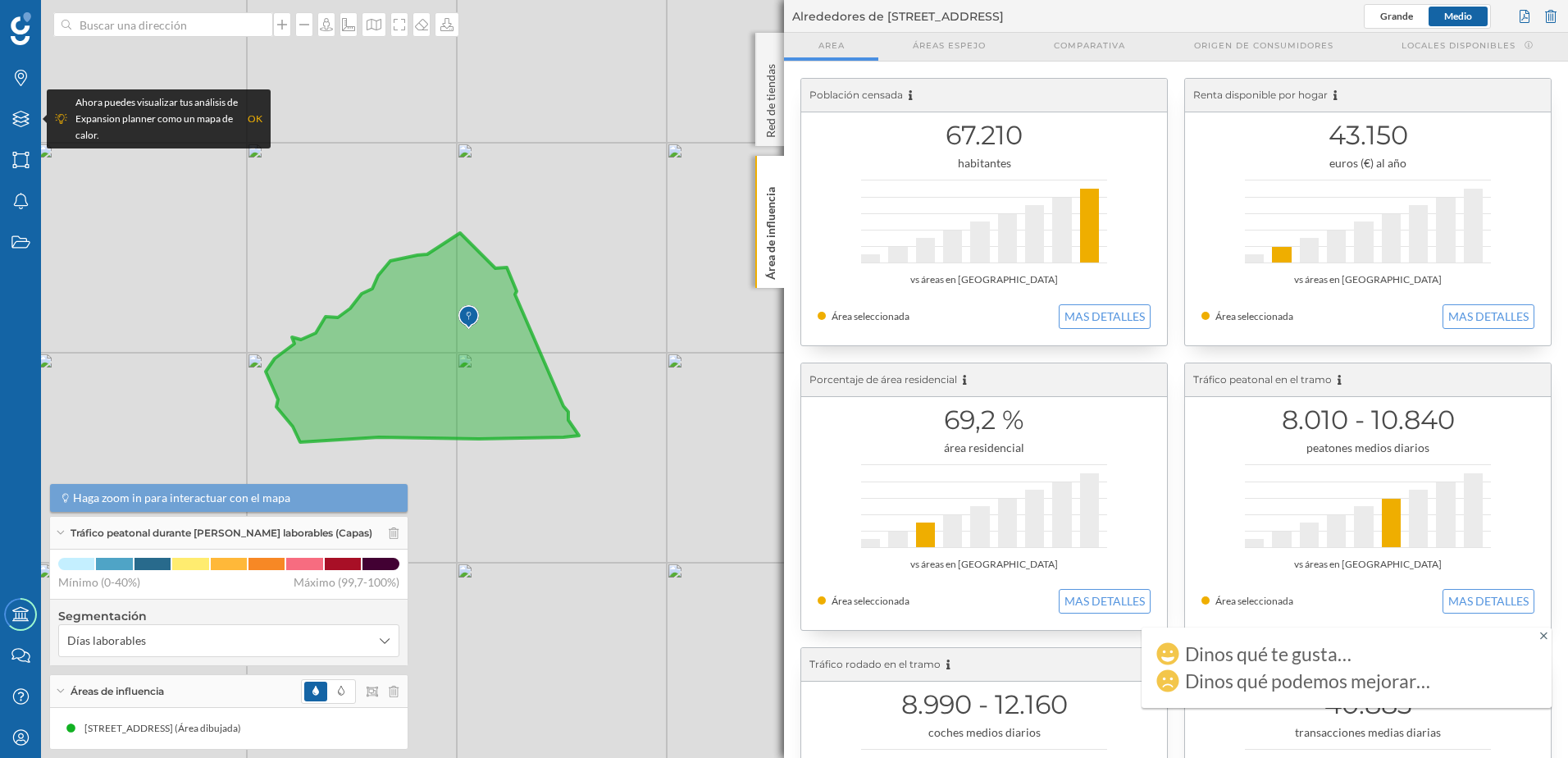
click at [470, 366] on icon at bounding box center [423, 337] width 313 height 209
